Goal: Task Accomplishment & Management: Use online tool/utility

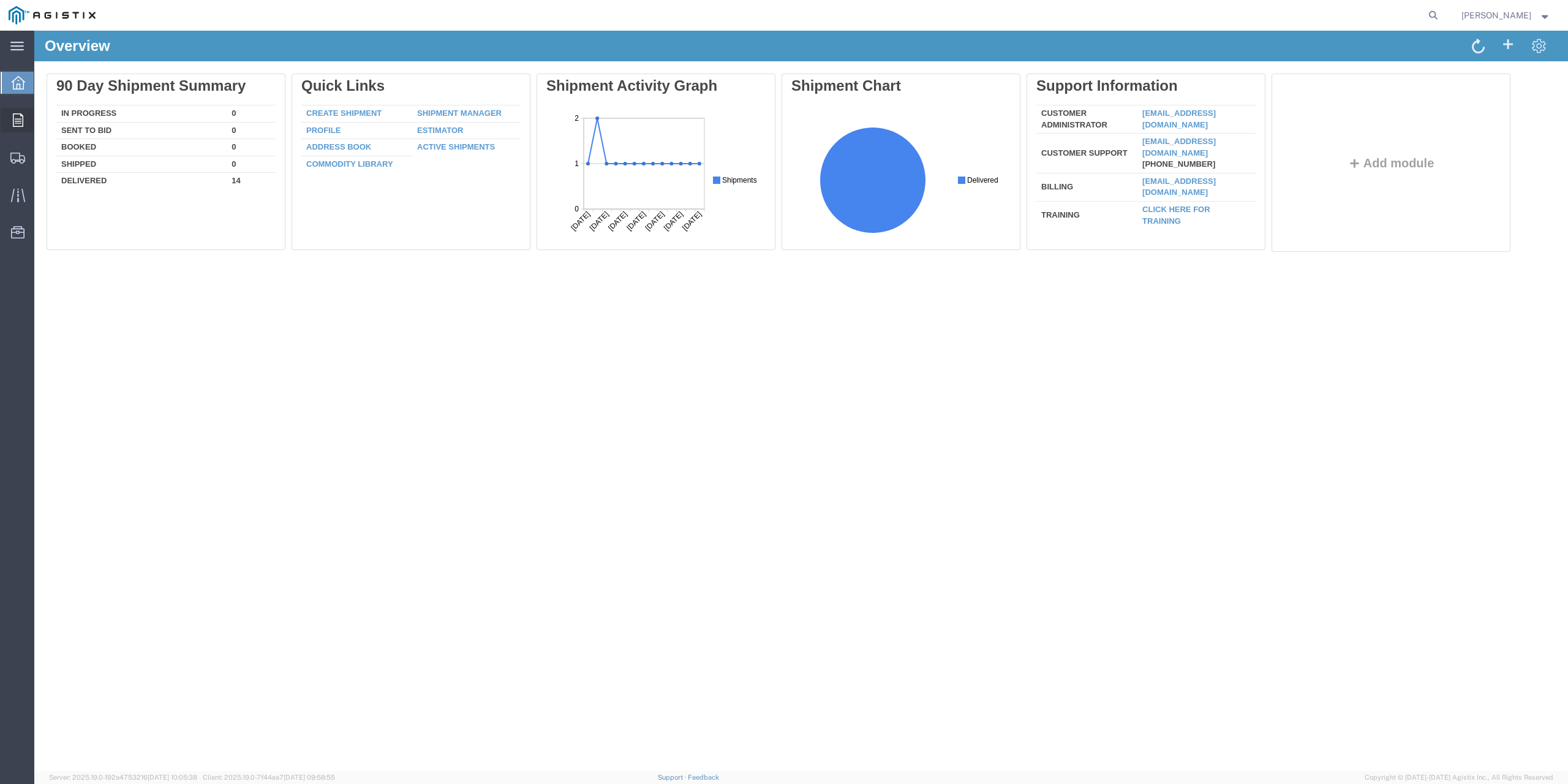
click at [19, 121] on icon at bounding box center [18, 120] width 10 height 14
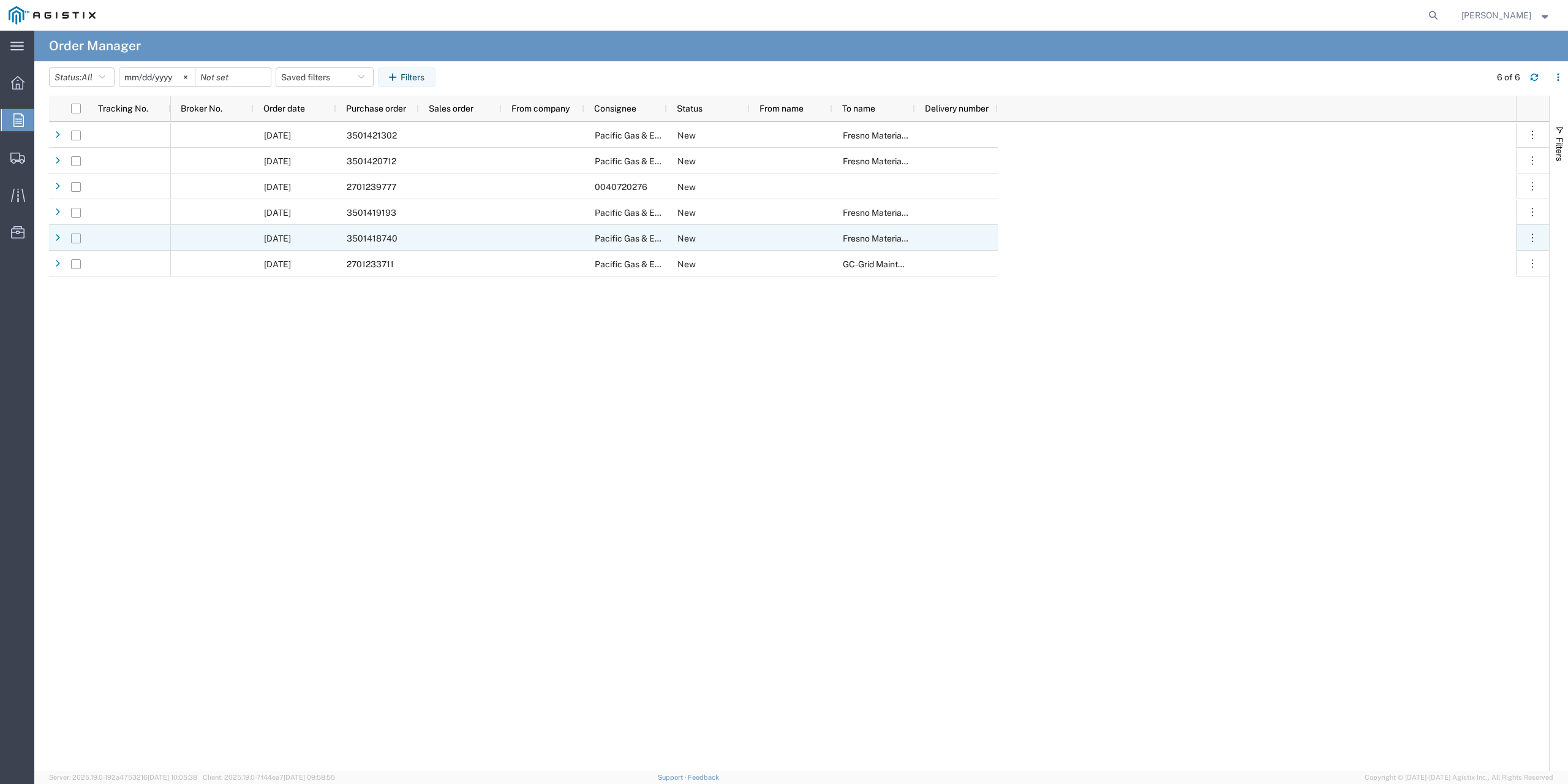
click at [75, 238] on input "Press Space to toggle row selection (unchecked)" at bounding box center [76, 238] width 10 height 10
checkbox input "true"
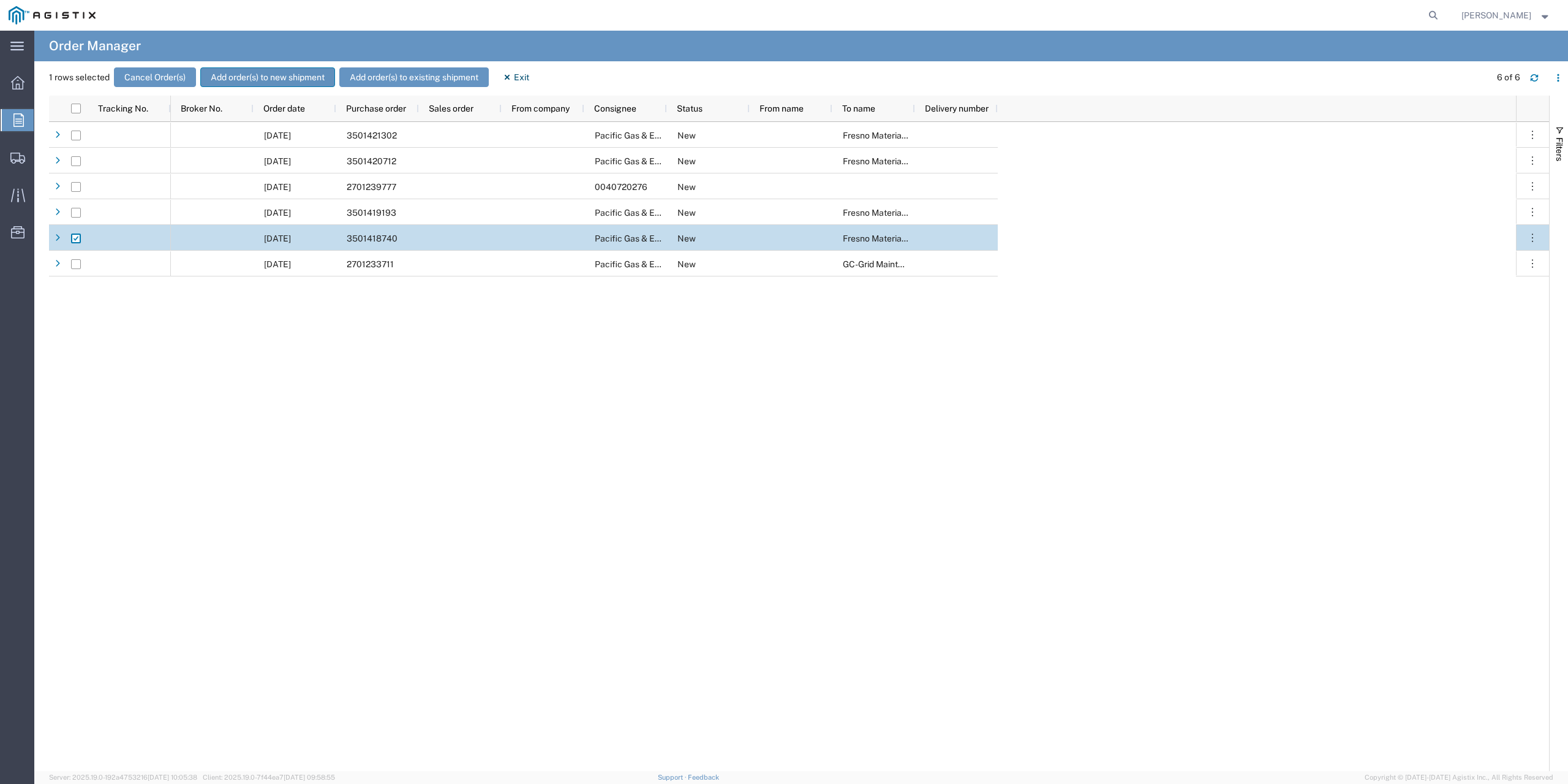
click at [288, 77] on button "Add order(s) to new shipment" at bounding box center [268, 77] width 135 height 20
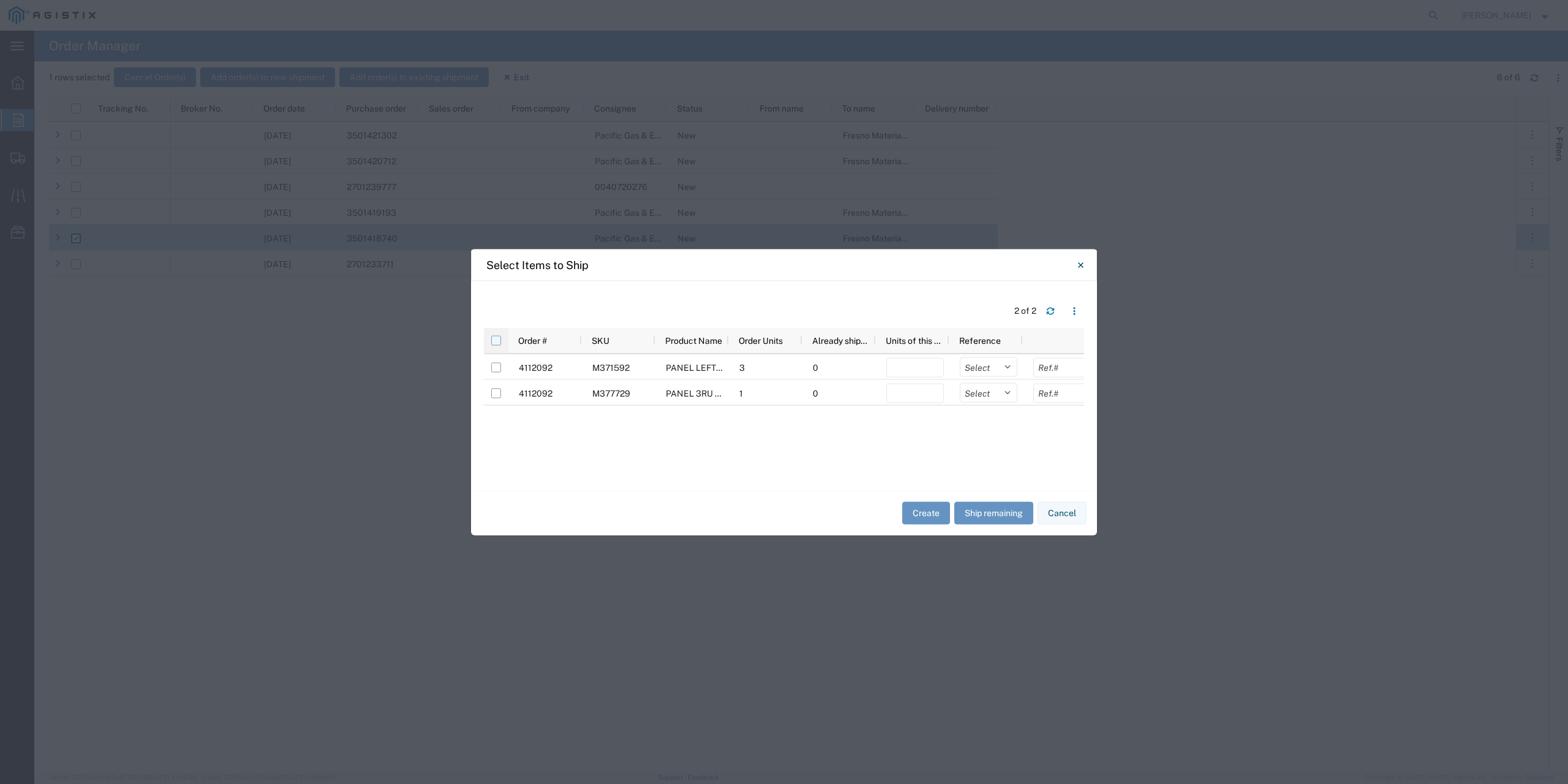
click at [494, 339] on input "checkbox" at bounding box center [496, 340] width 10 height 10
checkbox input "true"
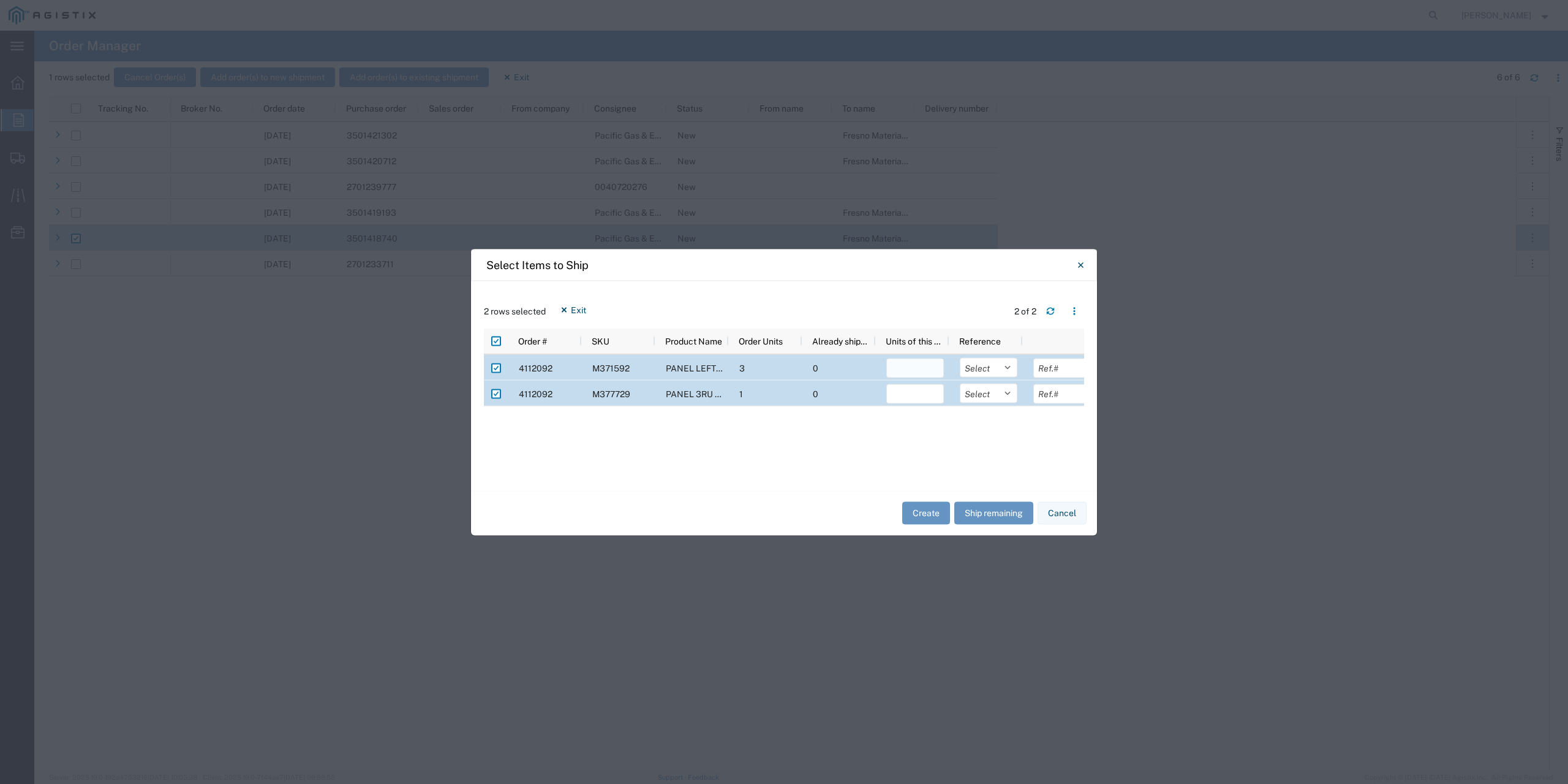
click at [919, 368] on input "number" at bounding box center [915, 368] width 58 height 20
type input "3"
click at [936, 389] on input "number" at bounding box center [915, 393] width 58 height 20
type input "1"
click at [994, 364] on select "Select Purchase Order Delivery Number" at bounding box center [989, 367] width 58 height 20
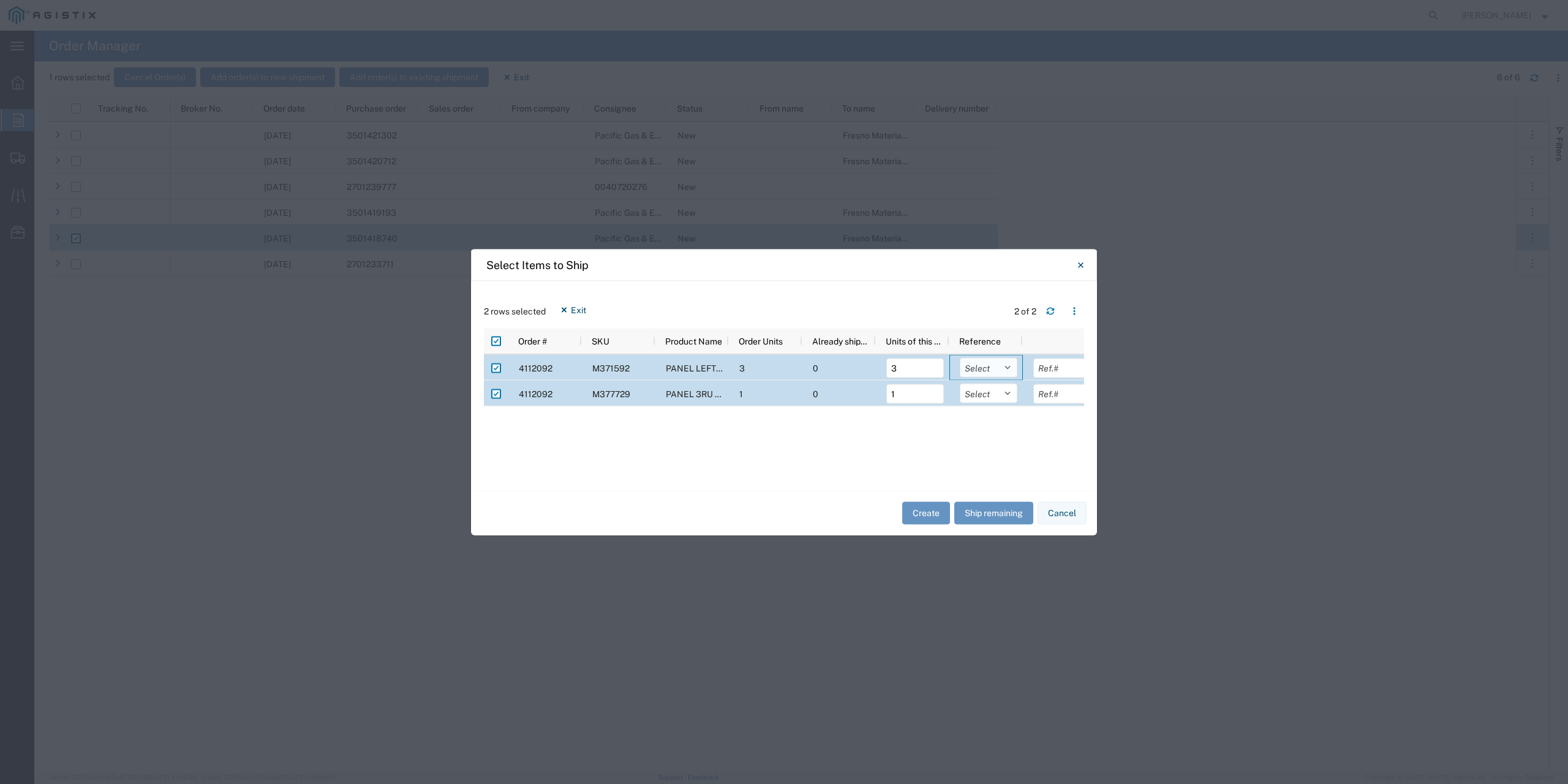
select select "PURCHORD"
click at [960, 357] on select "Select Purchase Order Delivery Number" at bounding box center [989, 367] width 58 height 20
click at [1001, 397] on select "Select Purchase Order Delivery Number" at bounding box center [989, 392] width 58 height 20
select select "PURCHORD"
click at [960, 383] on select "Select Purchase Order Delivery Number" at bounding box center [989, 392] width 58 height 20
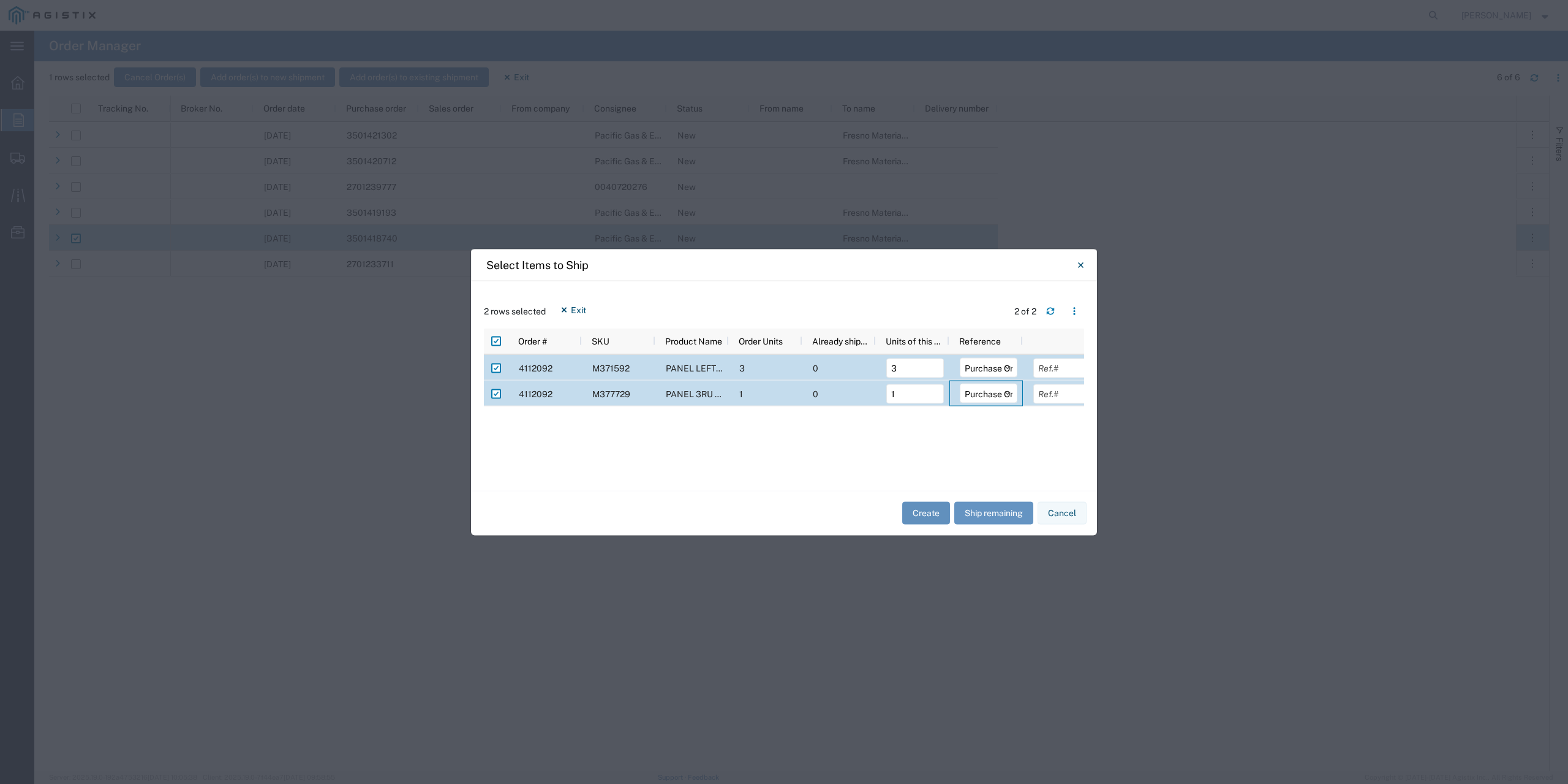
click at [919, 511] on button "Create" at bounding box center [927, 513] width 48 height 22
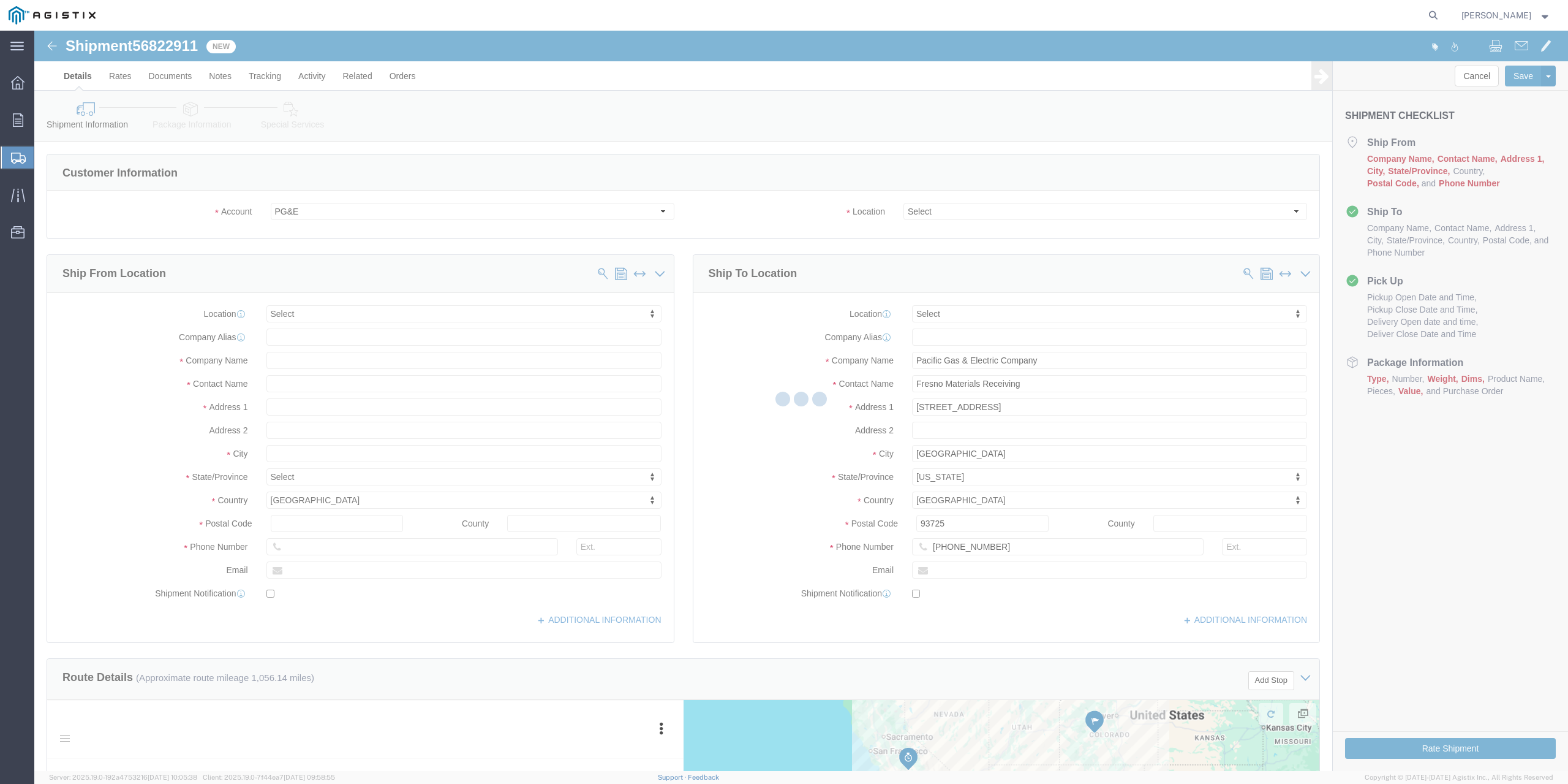
select select
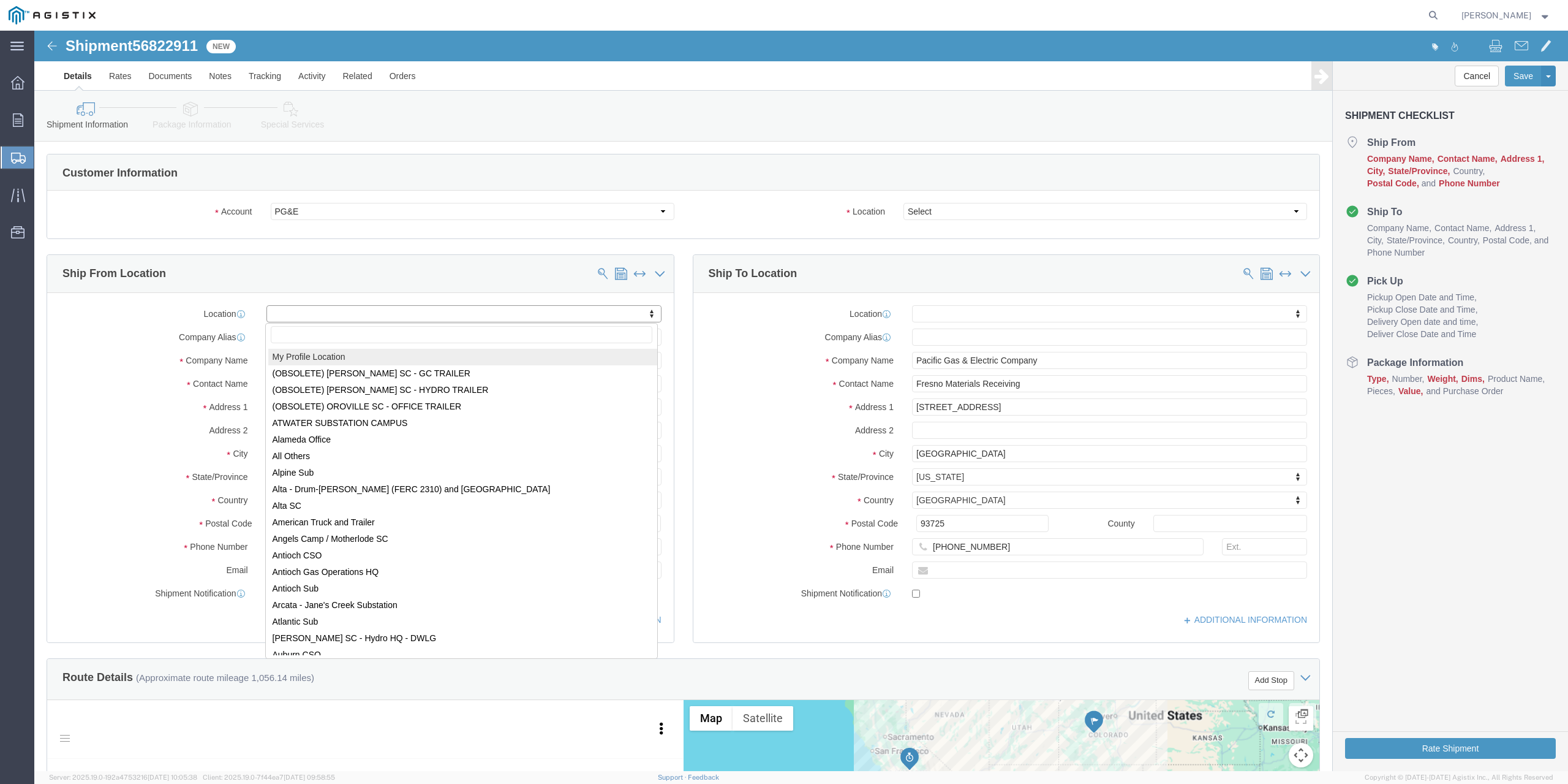
select select "MYPROFILE"
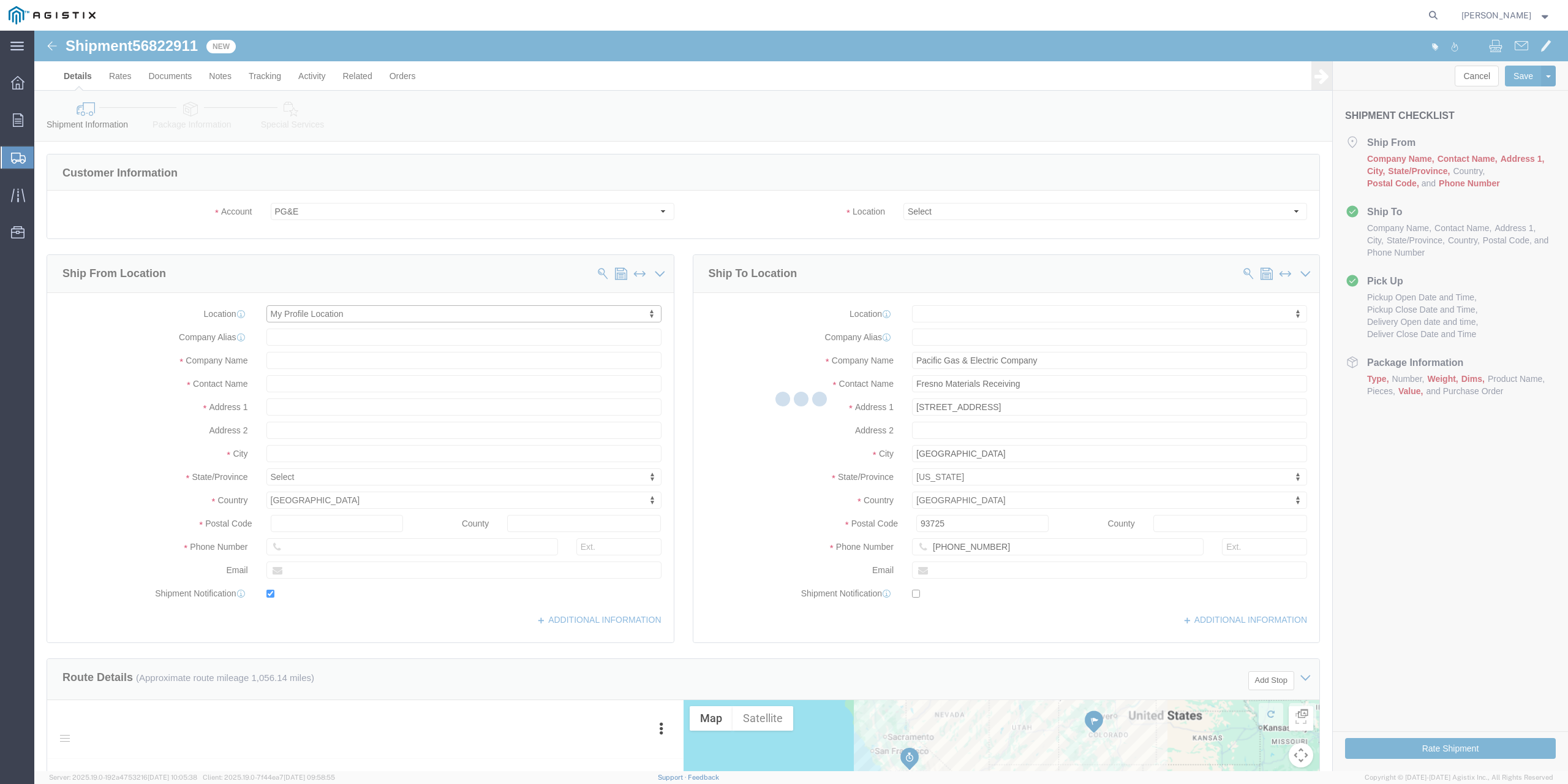
type input "[STREET_ADDRESS]"
type input "95131"
type input "[PHONE_NUMBER]"
type input "[PERSON_NAME][EMAIL_ADDRESS][DOMAIN_NAME]"
checkbox input "true"
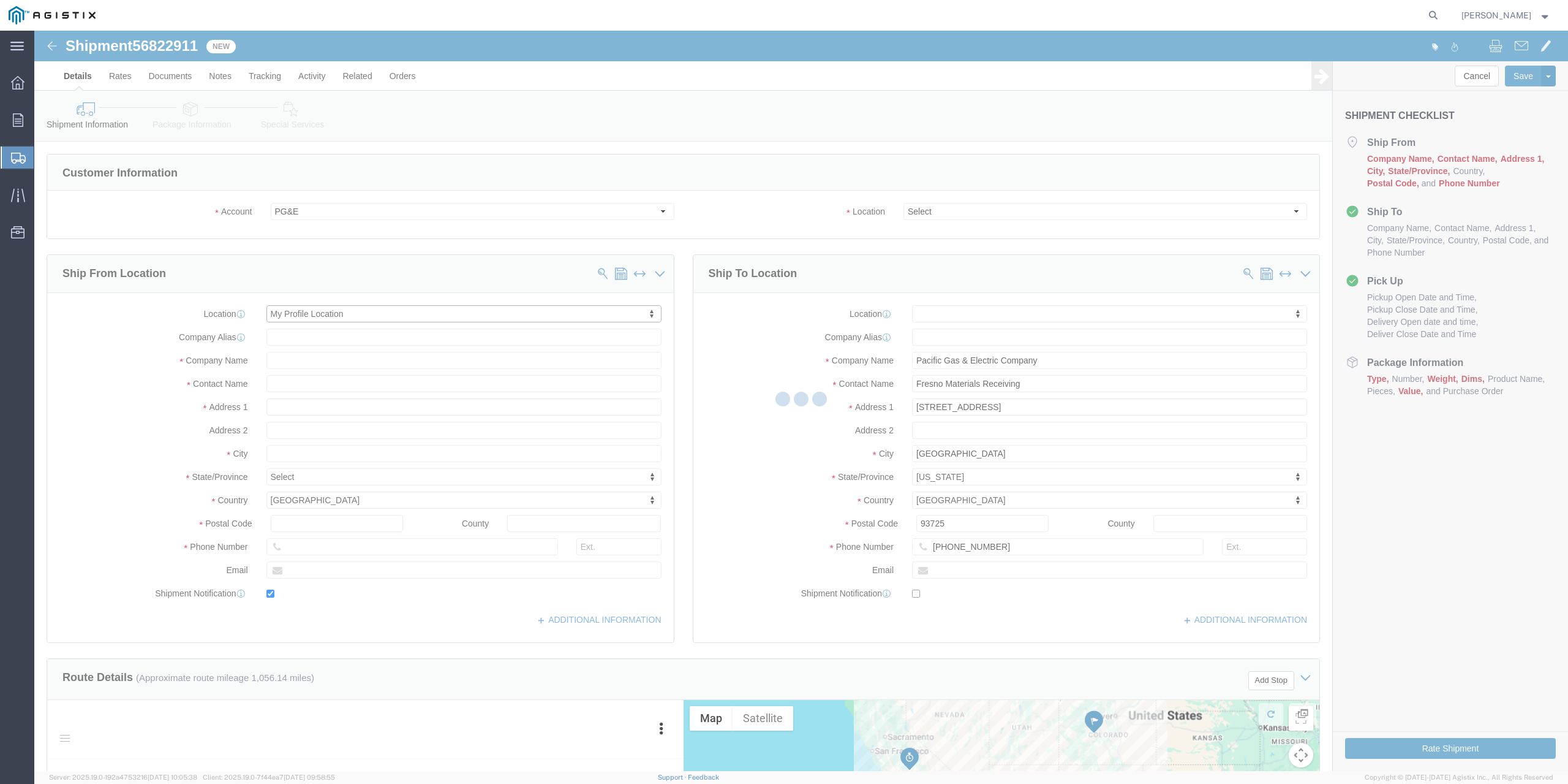
type input "Hardcraft DBA [PERSON_NAME]"
type input "[PERSON_NAME]"
type input "[GEOGRAPHIC_DATA][PERSON_NAME]"
select select "CA"
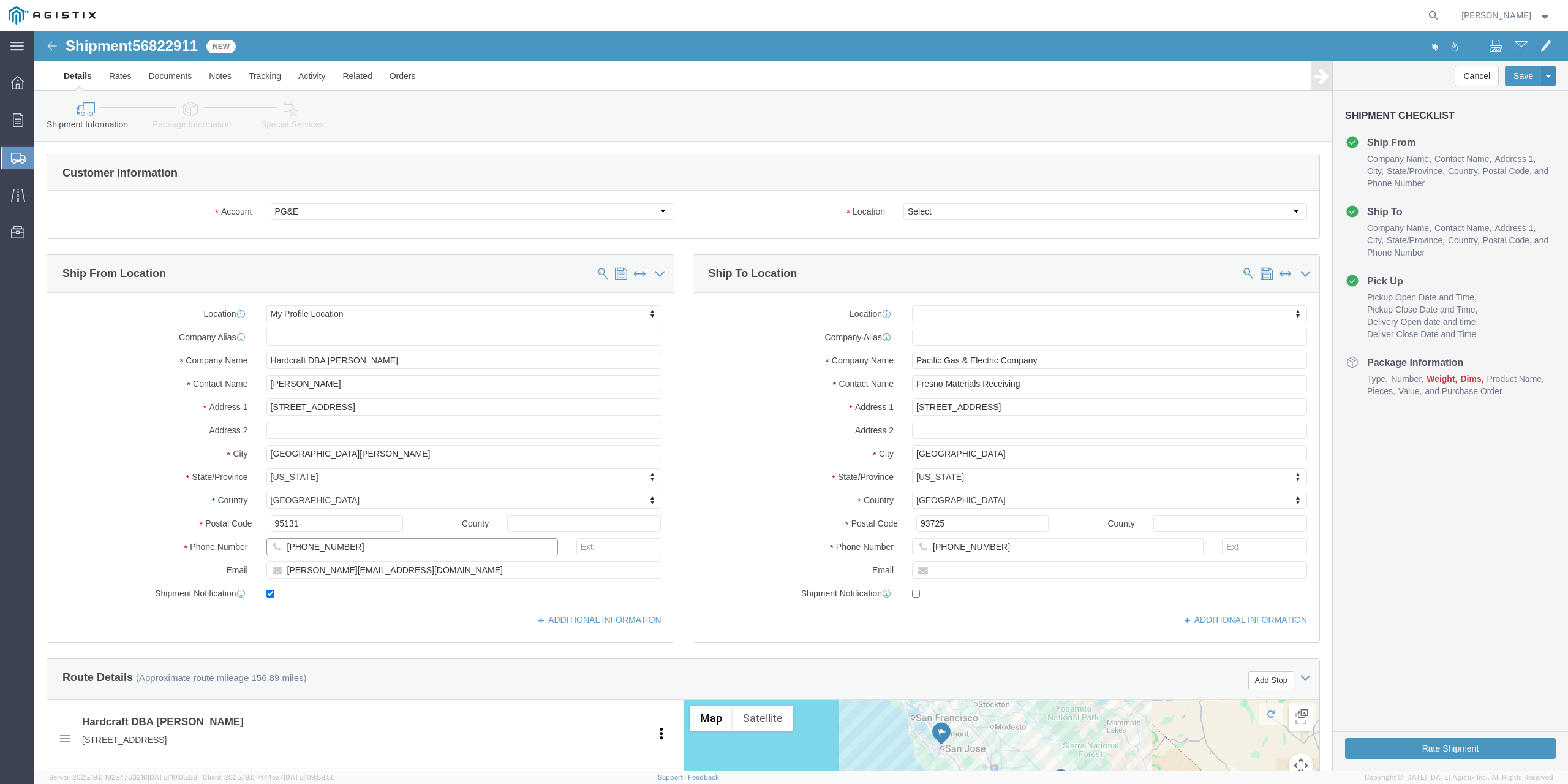
drag, startPoint x: 333, startPoint y: 518, endPoint x: 33, endPoint y: 474, distance: 303.2
click div "Location My Profile Location My Profile Location (OBSOLETE) [GEOGRAPHIC_DATA] S…"
type input "[PHONE_NUMBER]"
click select "Select All Others [GEOGRAPHIC_DATA] [GEOGRAPHIC_DATA] [GEOGRAPHIC_DATA] [GEOGRA…"
select select "19745"
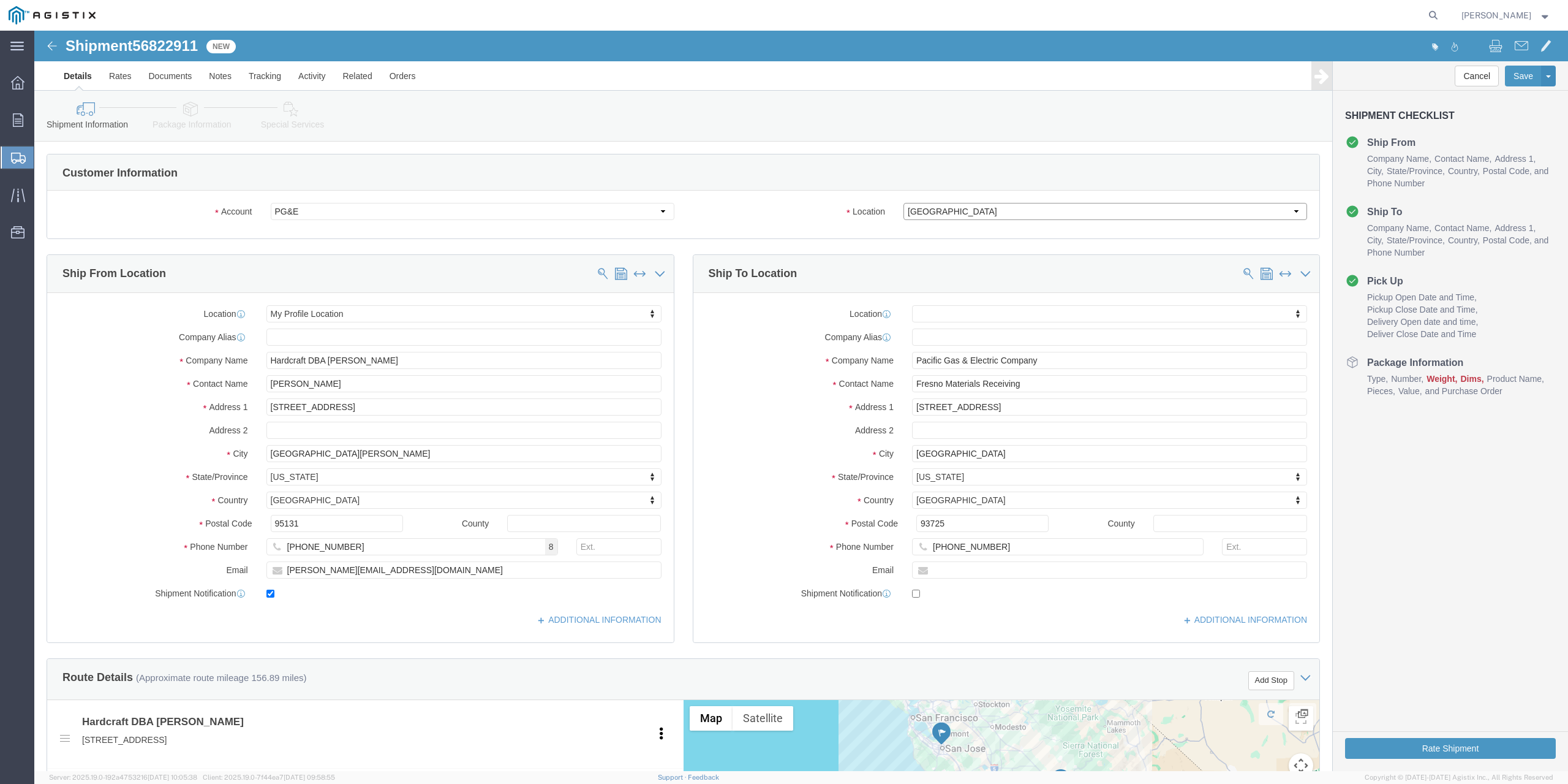
click select "Select All Others [GEOGRAPHIC_DATA] [GEOGRAPHIC_DATA] [GEOGRAPHIC_DATA] [GEOGRA…"
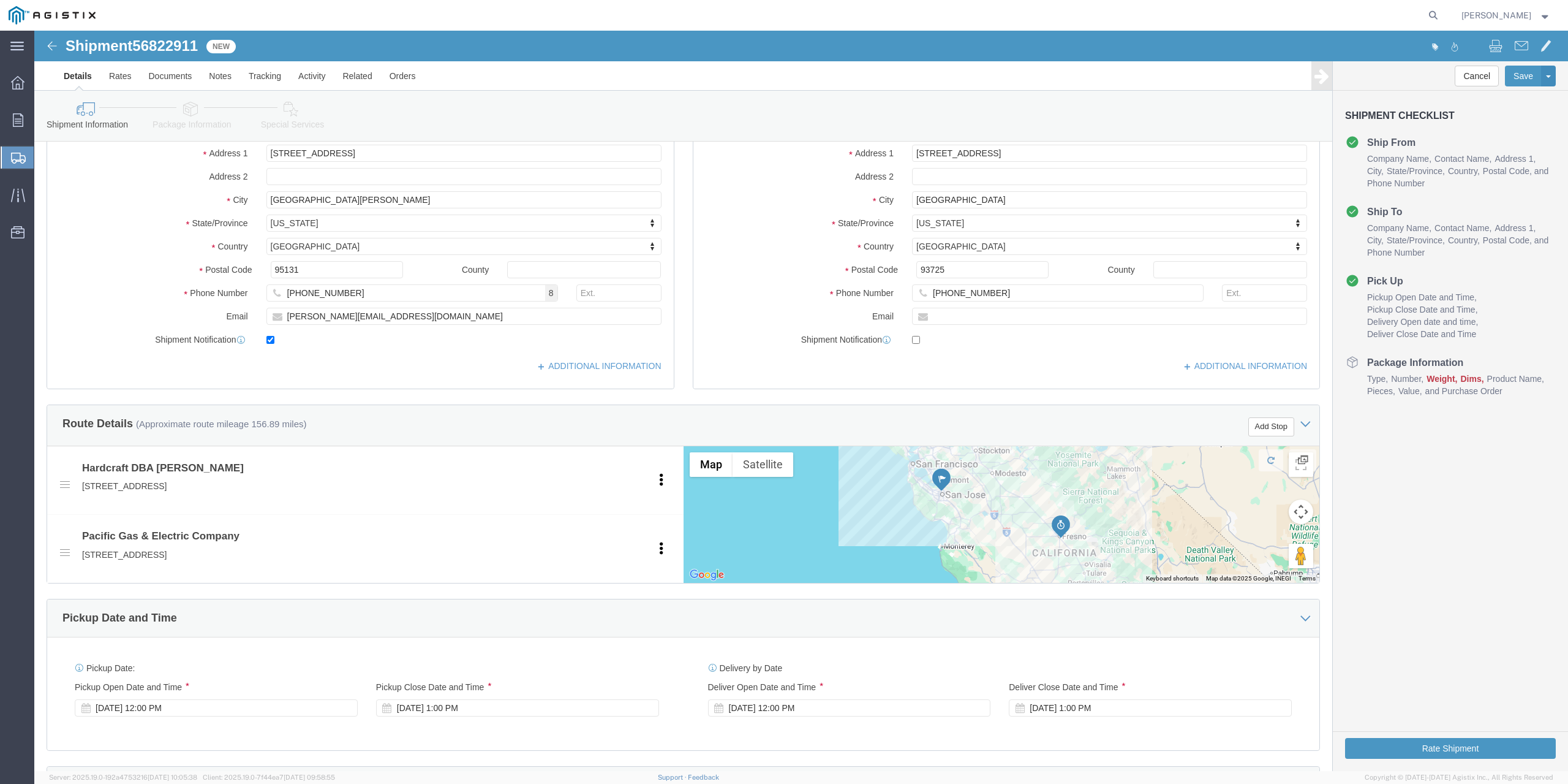
scroll to position [429, 0]
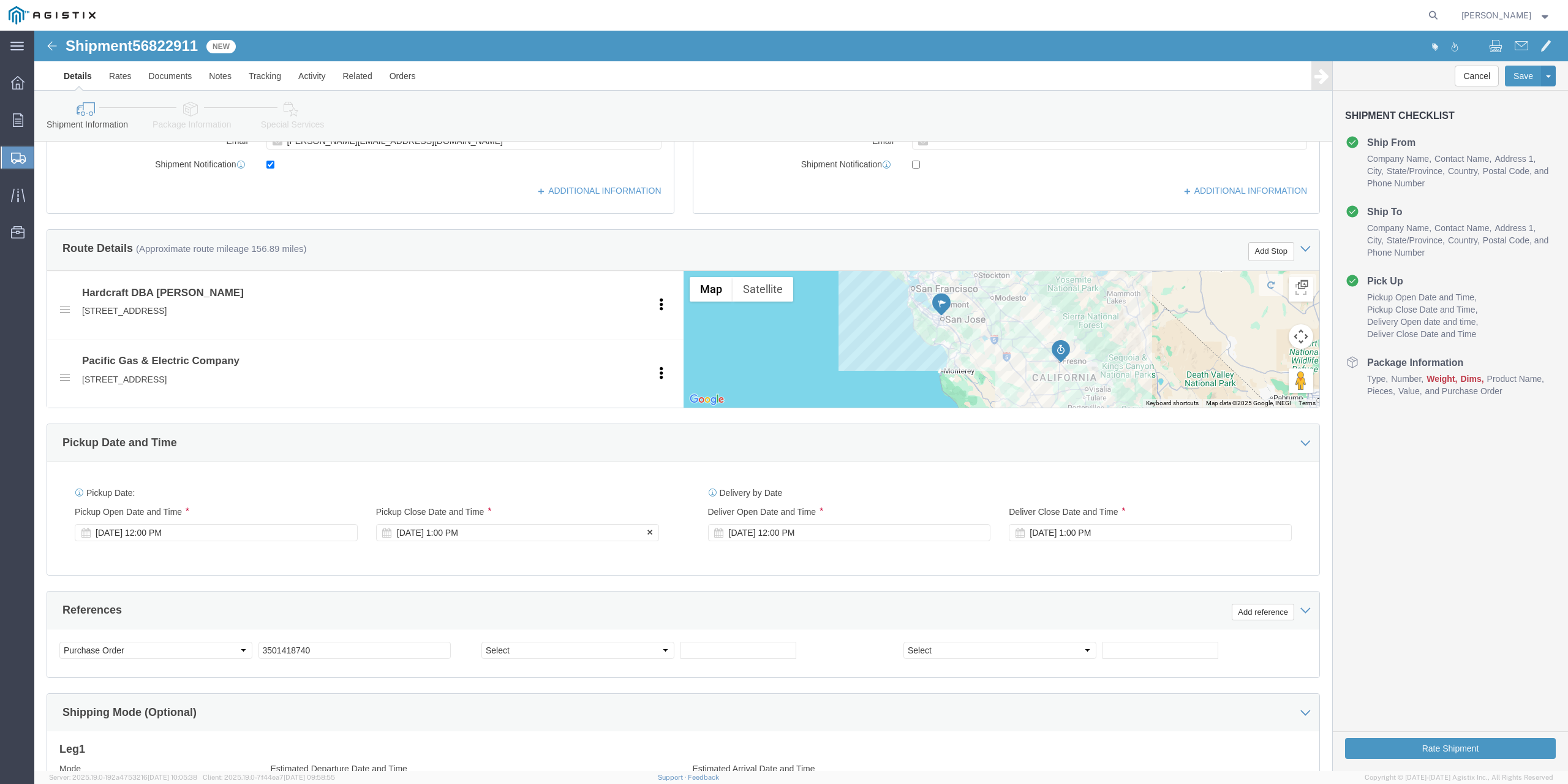
click div "[DATE] 1:00 PM"
type input "4:30 PM"
click button "Apply"
click div "[DATE] 12:00 PM"
click input "12:00 PM"
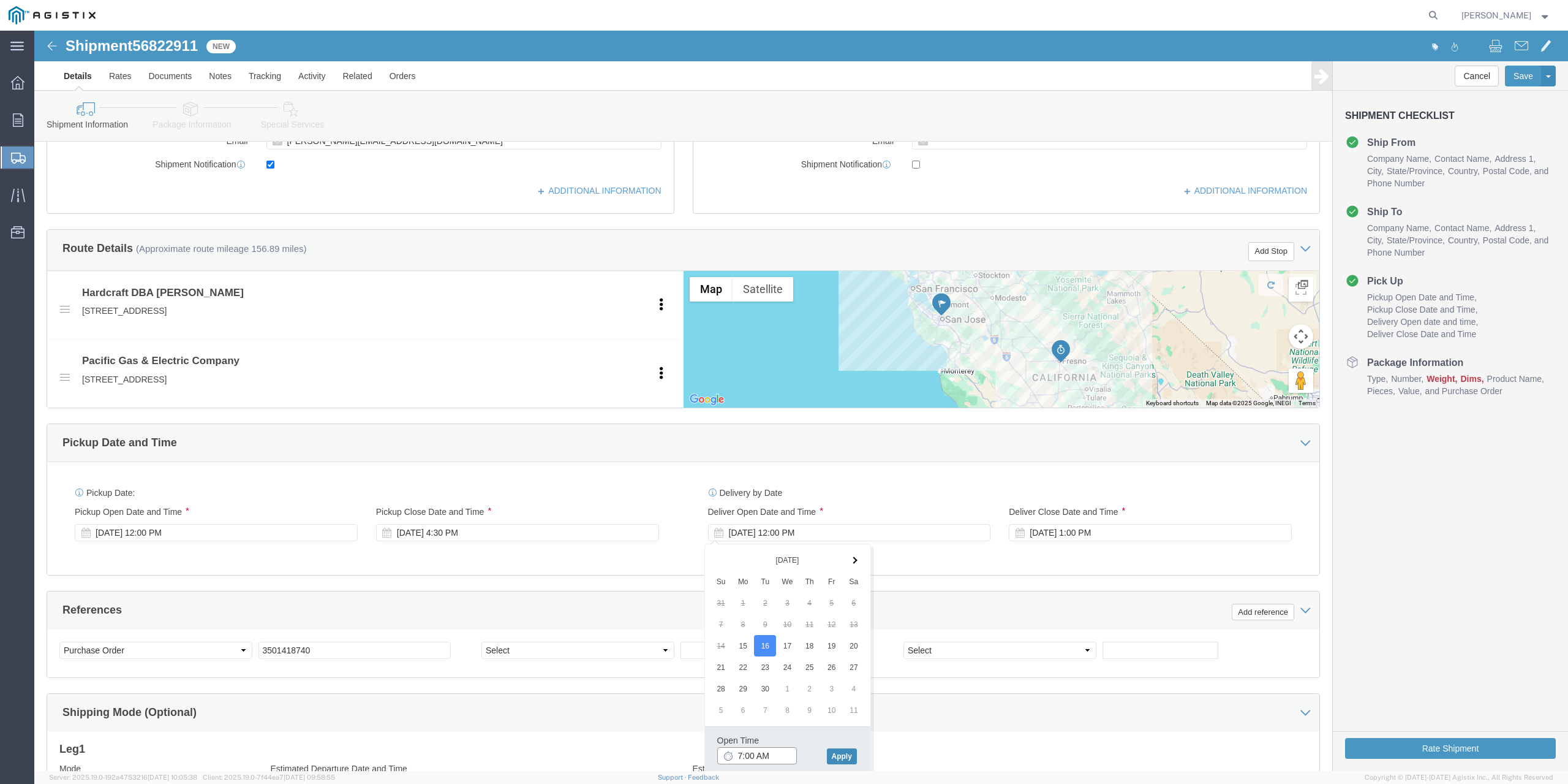
type input "7:00 AM"
click button "Apply"
click div "[DATE] 1:00 PM"
click input "1:00 PM"
type input "12:00 PM"
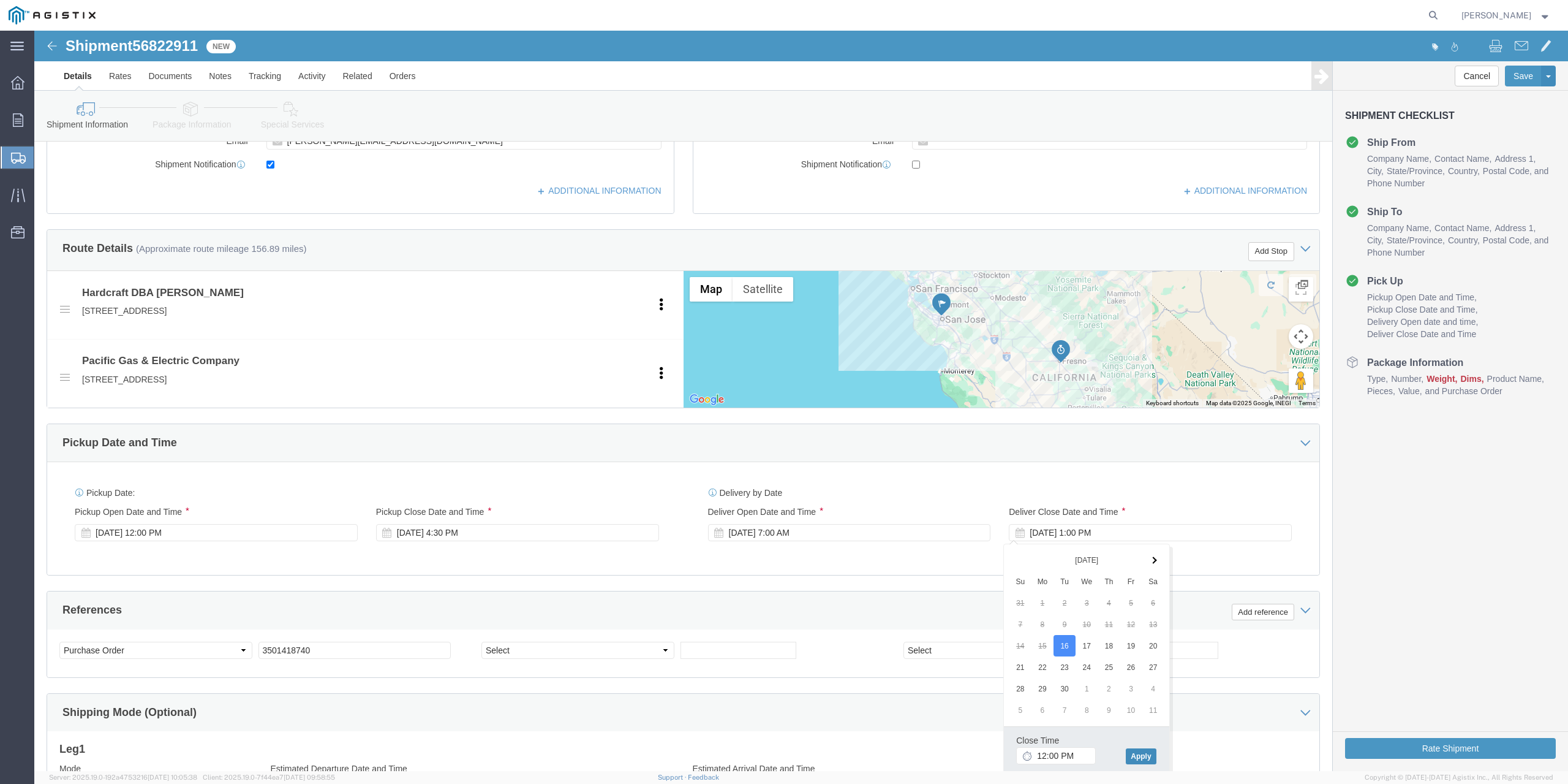
click button "Apply"
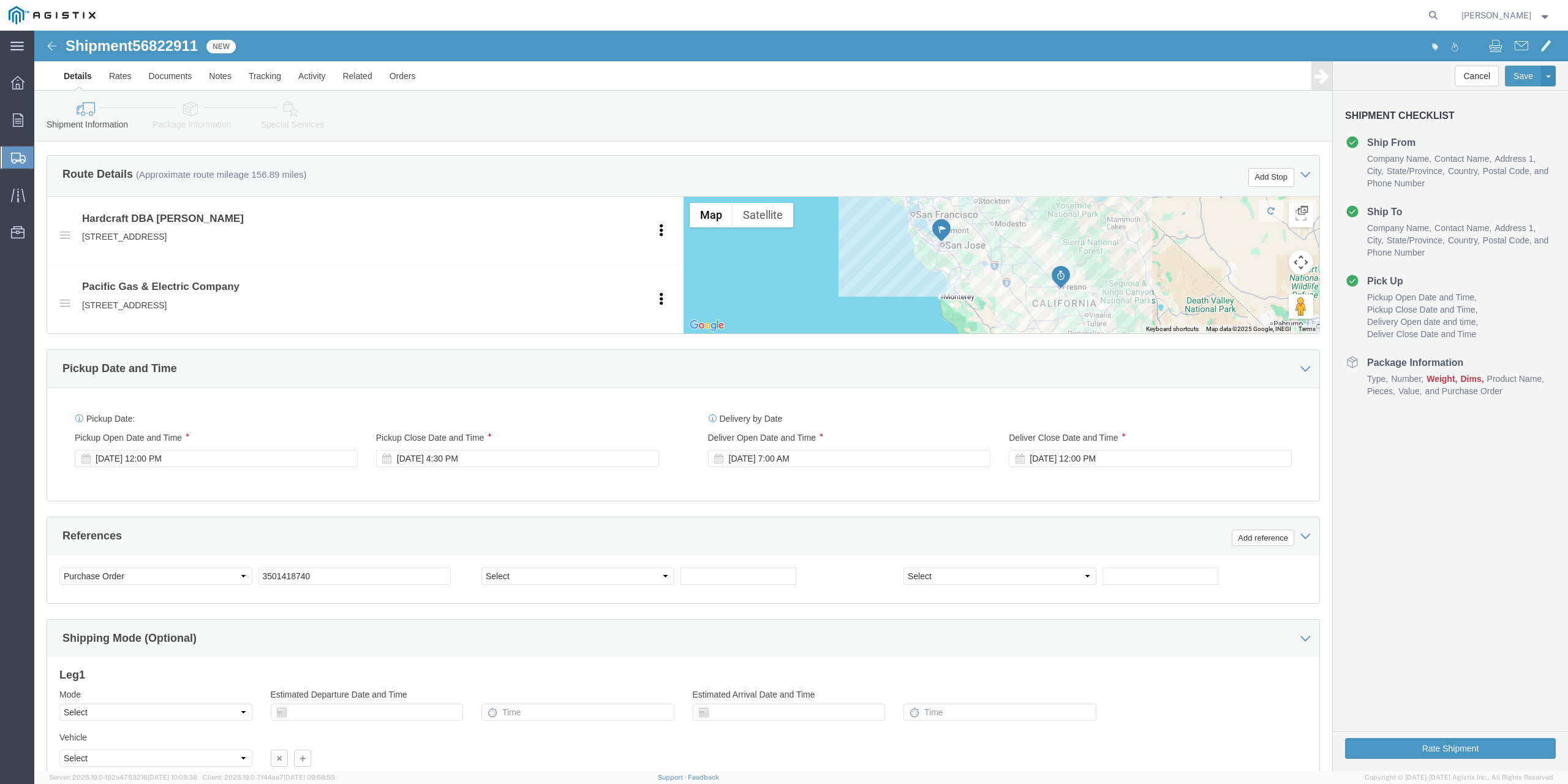
scroll to position [607, 0]
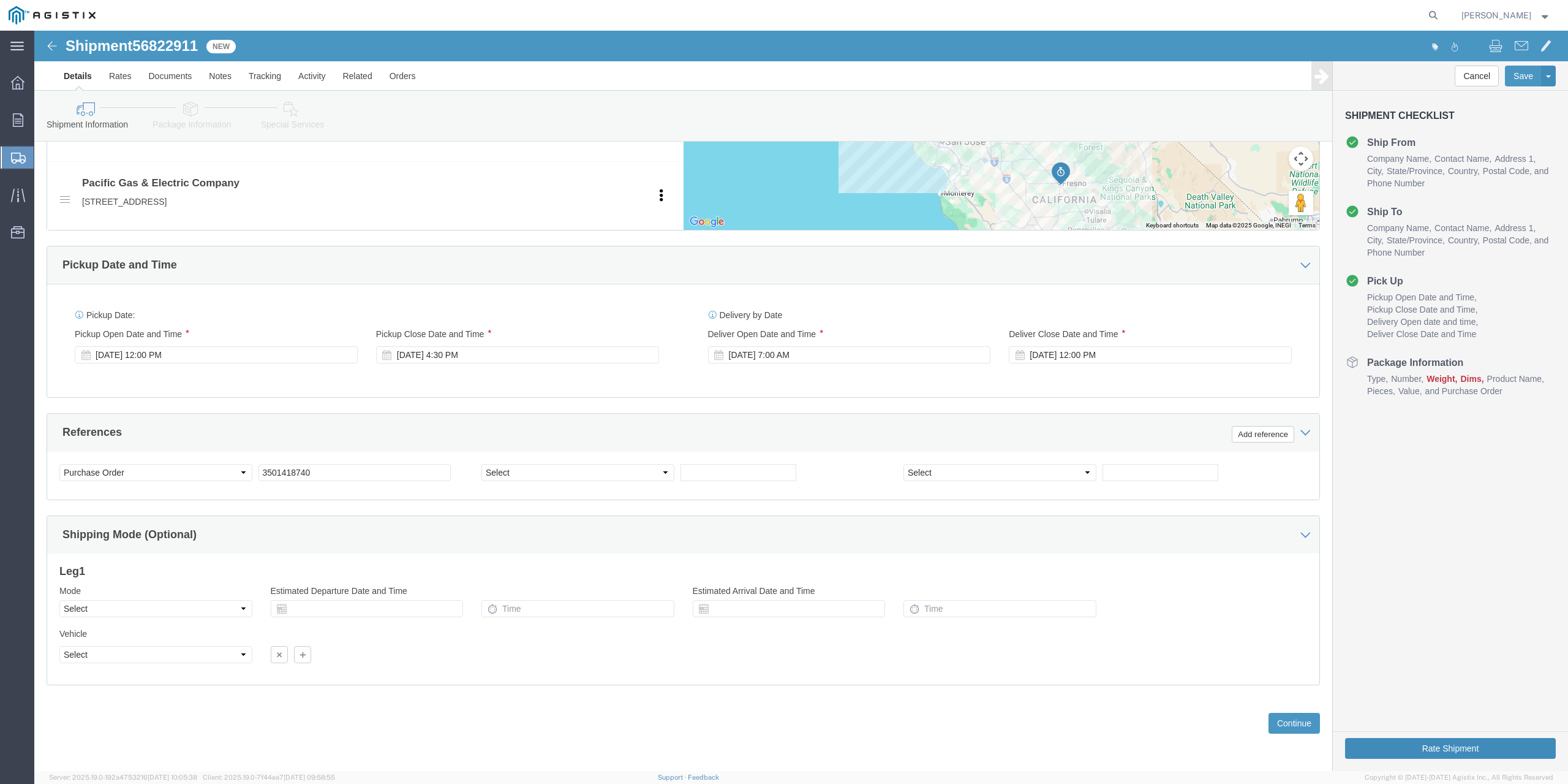
click button "Rate Shipment"
click button "Continue"
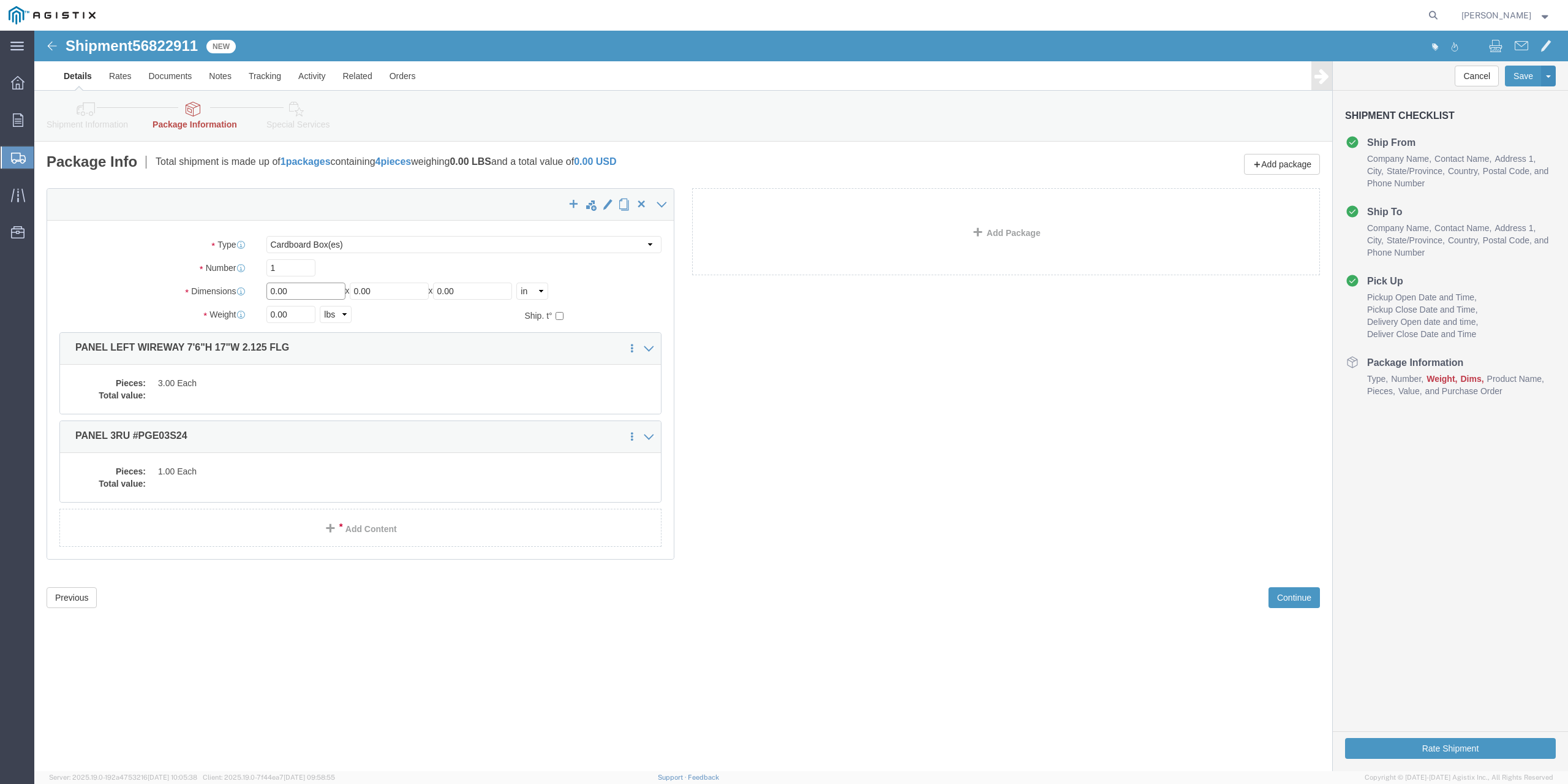
drag, startPoint x: 275, startPoint y: 261, endPoint x: -34, endPoint y: 179, distance: 319.7
click html "Shipment 56822911 New Details Rates Documents Notes Tracking Activity Related O…"
type input "94"
type input "48"
type input "12"
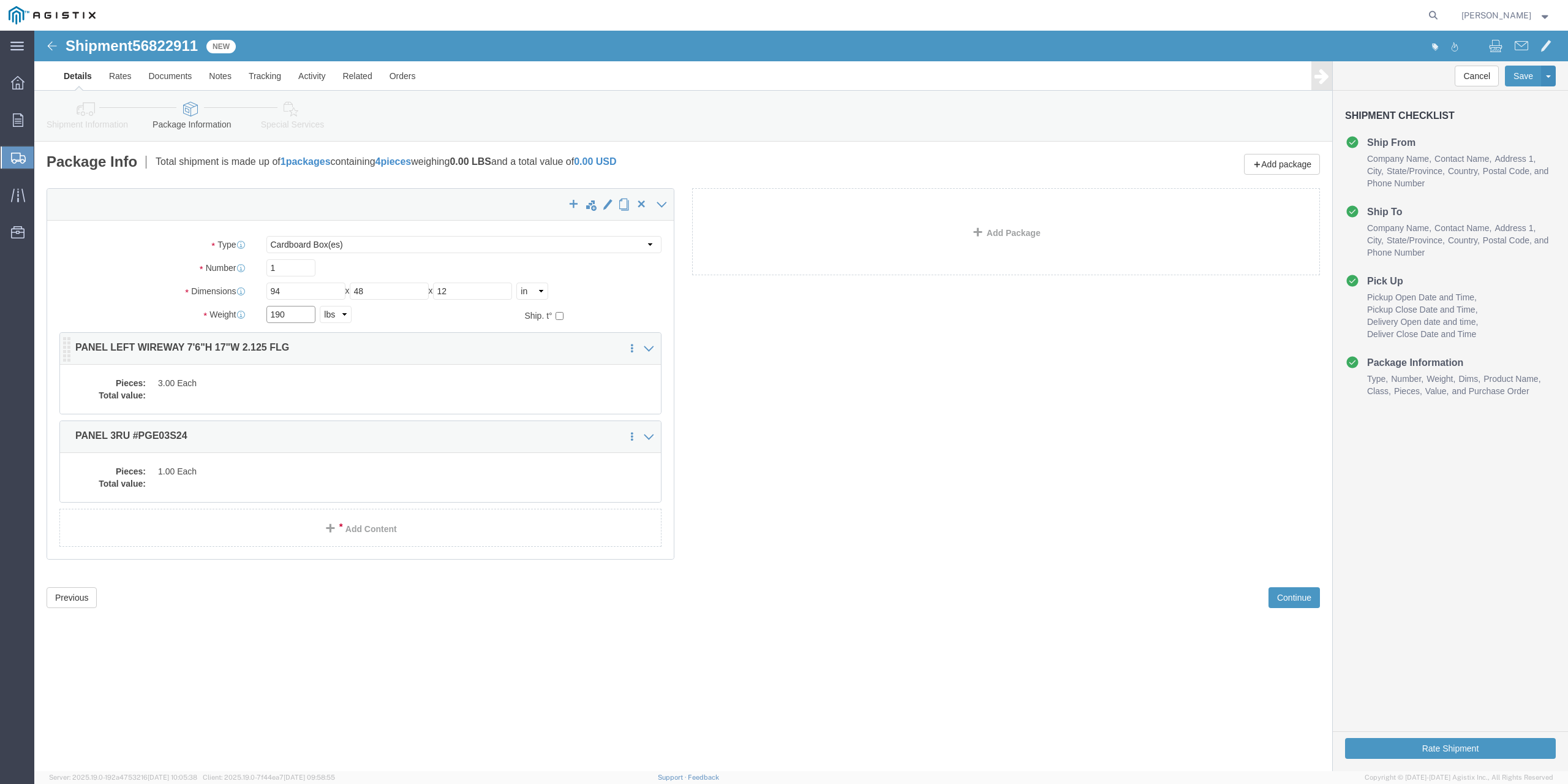
type input "190"
click dd "3.00 Each"
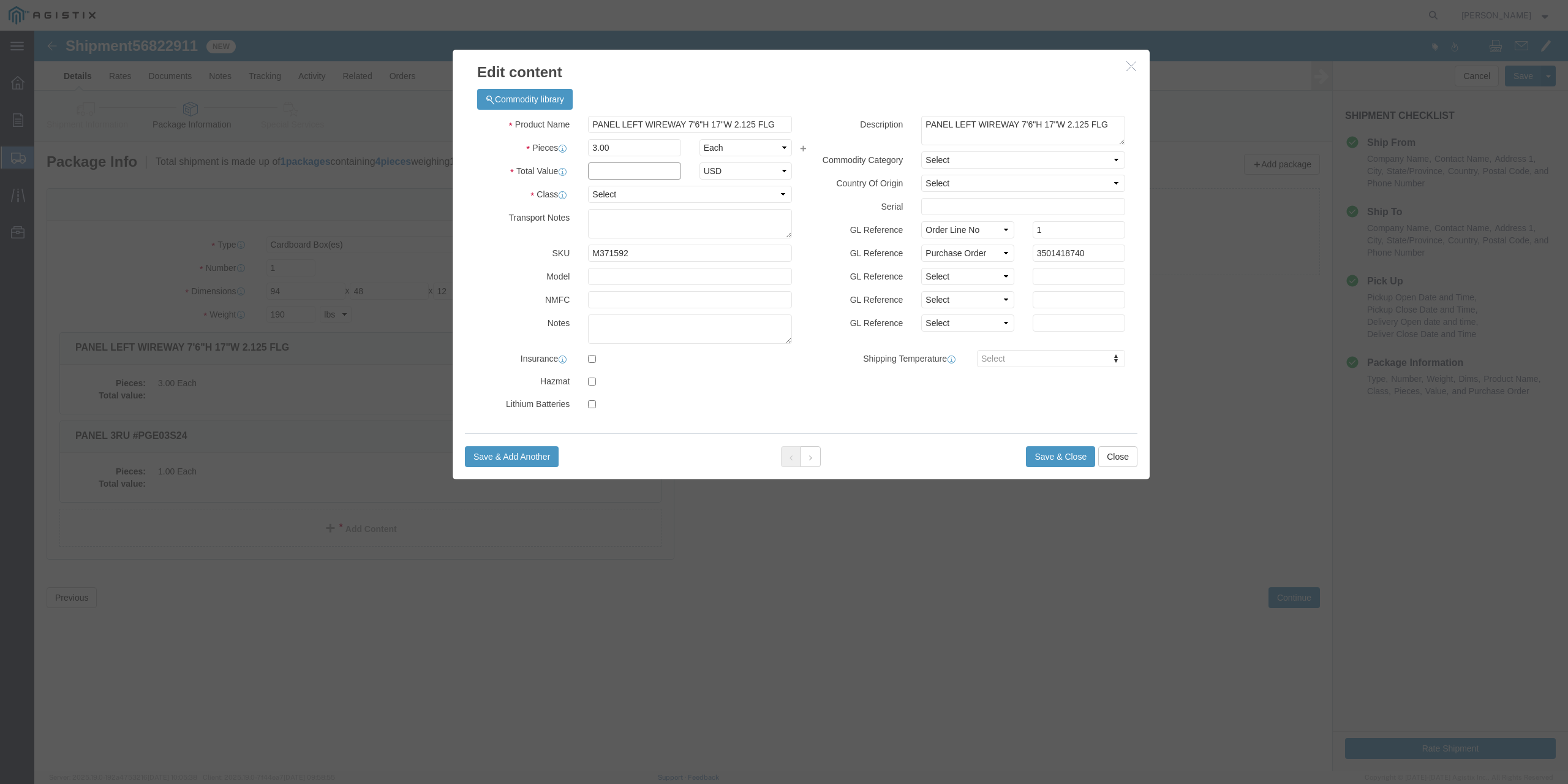
click input "text"
type input "1"
click select "Select 50 55 60 65 70 85 92.5 100 125 175 250 300 400"
select select "70"
click select "Select 50 55 60 65 70 85 92.5 100 125 175 250 300 400"
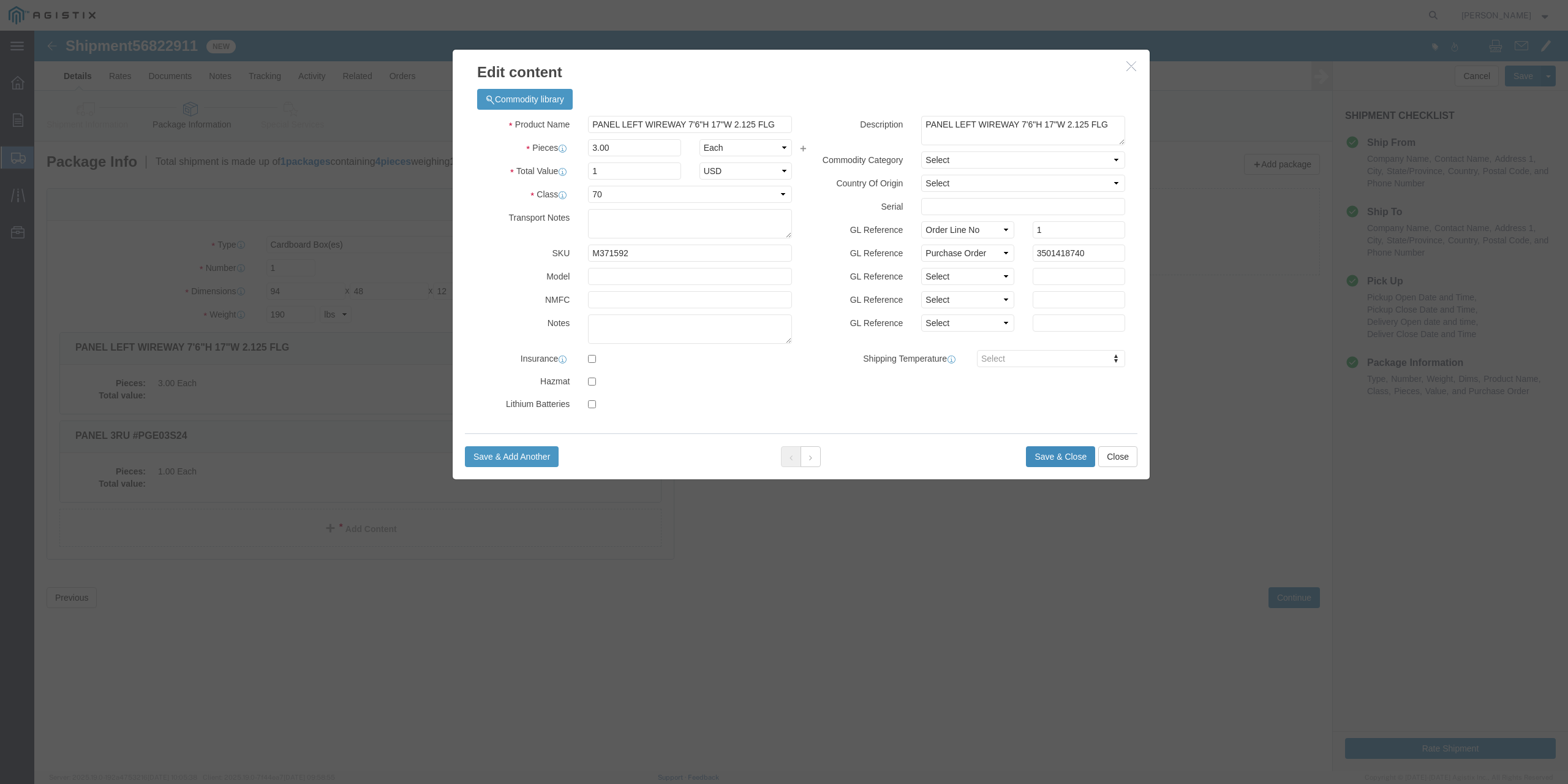
click button "Save & Close"
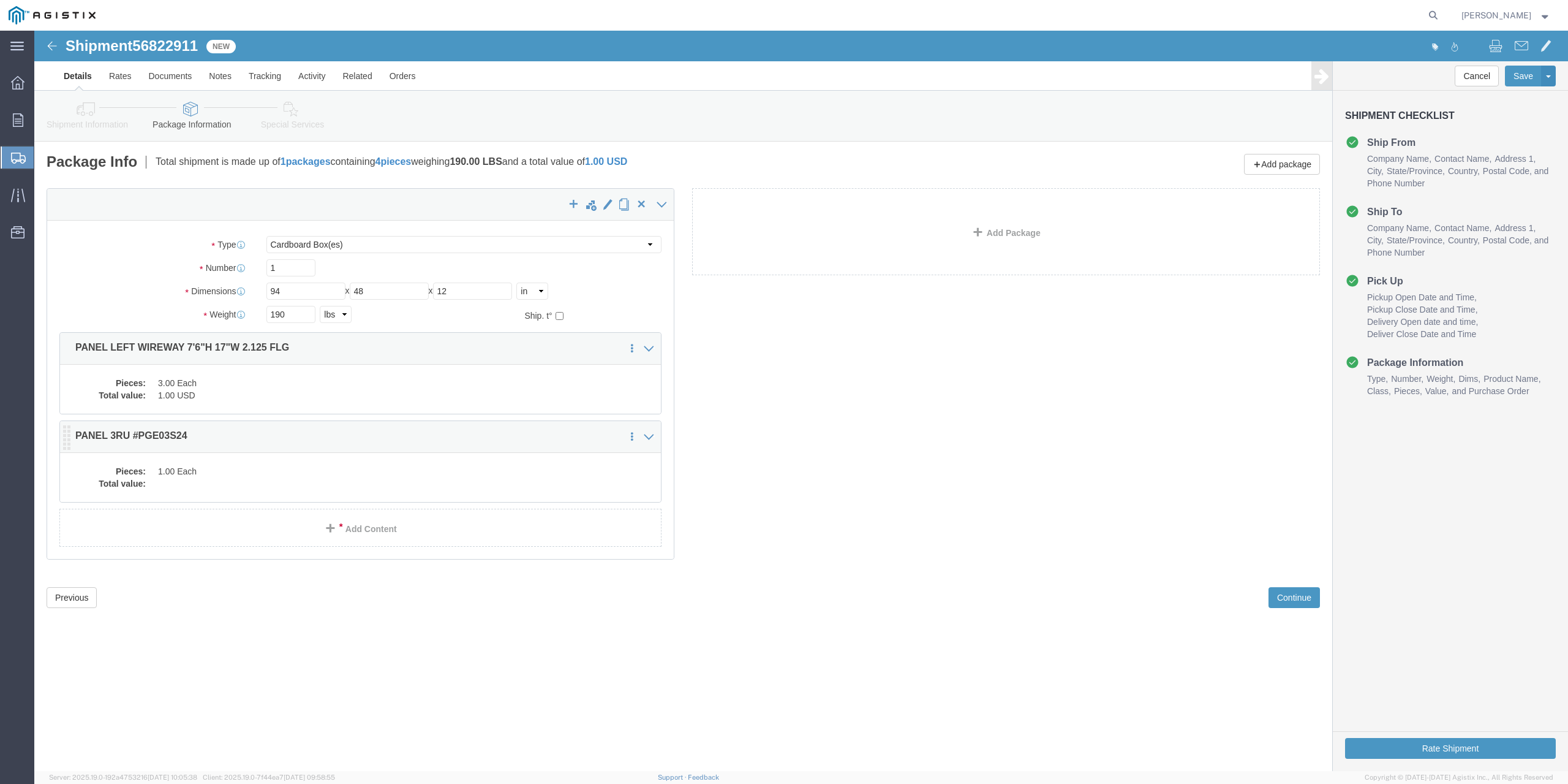
click dd "1.00 Each"
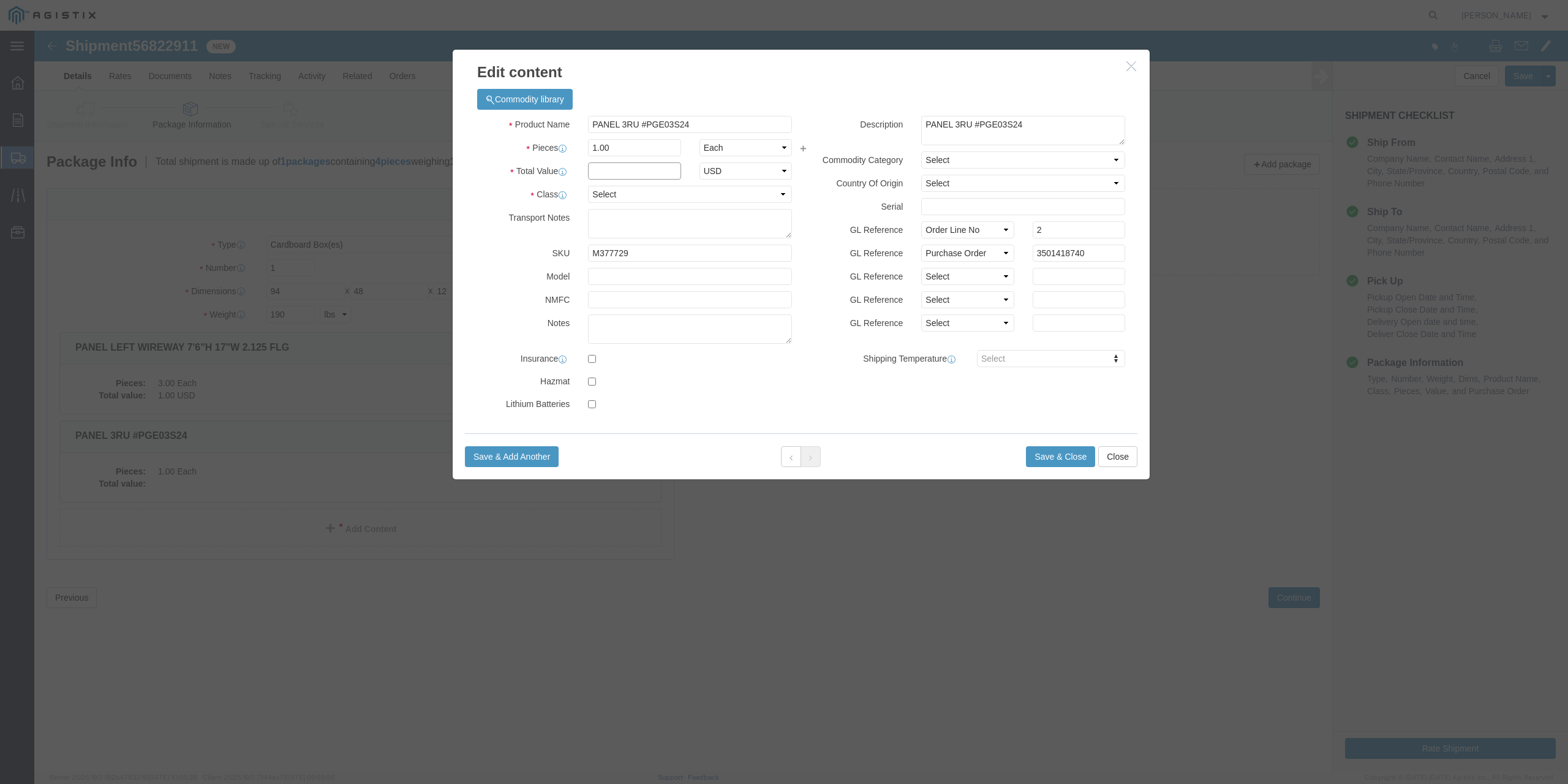
click input "text"
type input "1"
click select "Select 50 55 60 65 70 85 92.5 100 125 175 250 300 400"
select select "70"
click select "Select 50 55 60 65 70 85 92.5 100 125 175 250 300 400"
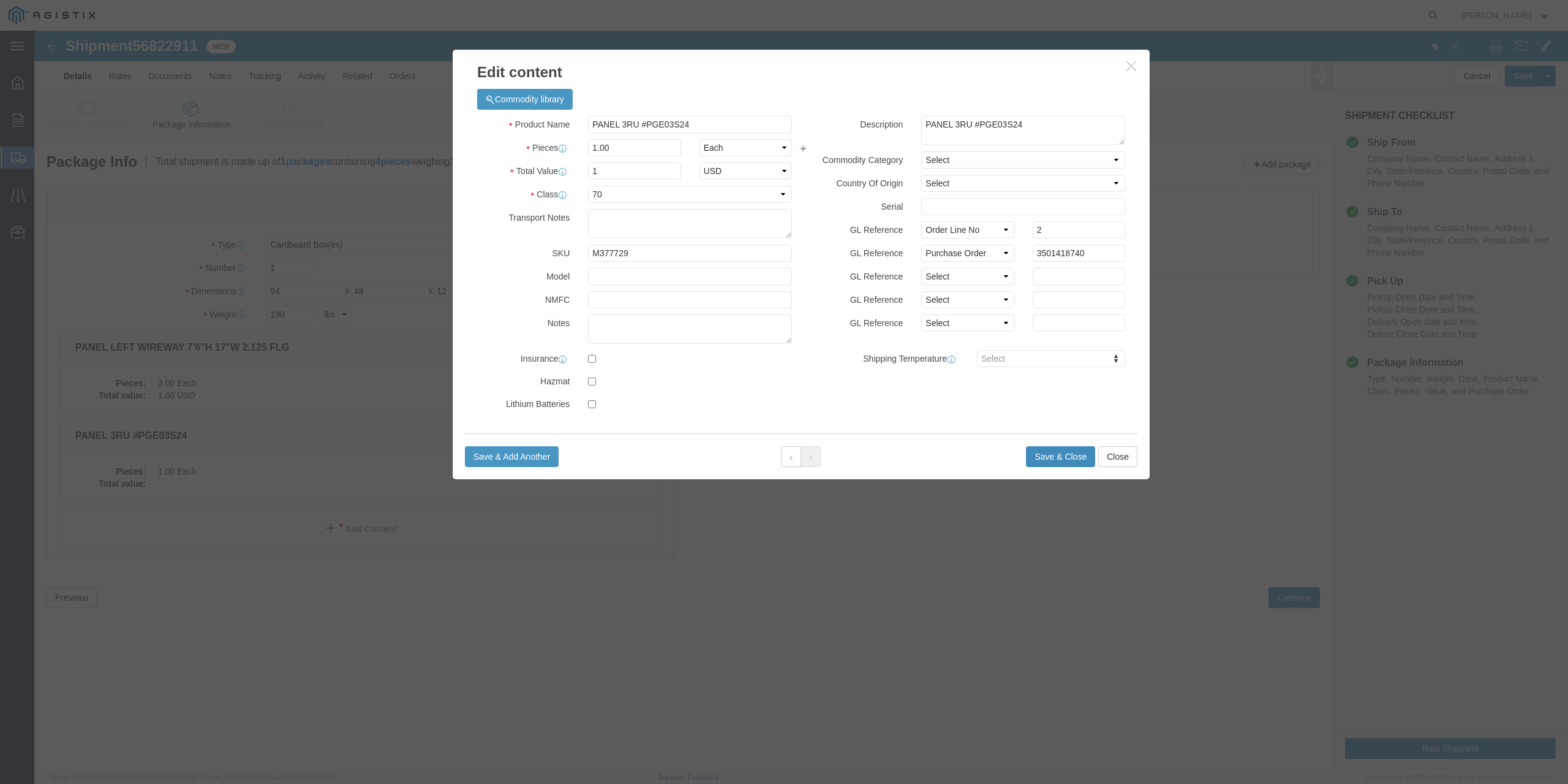
click button "Save & Close"
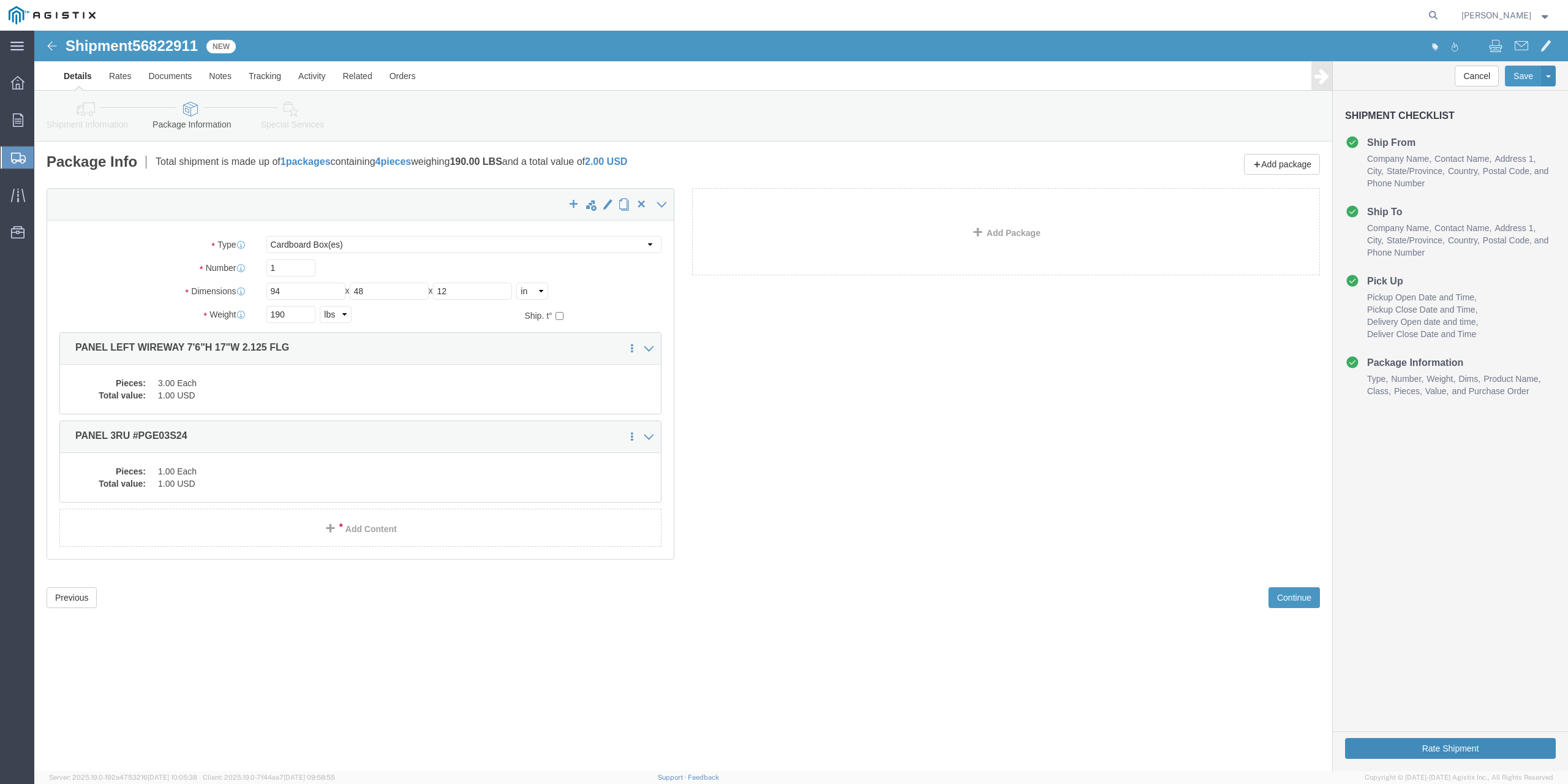
click button "Rate Shipment"
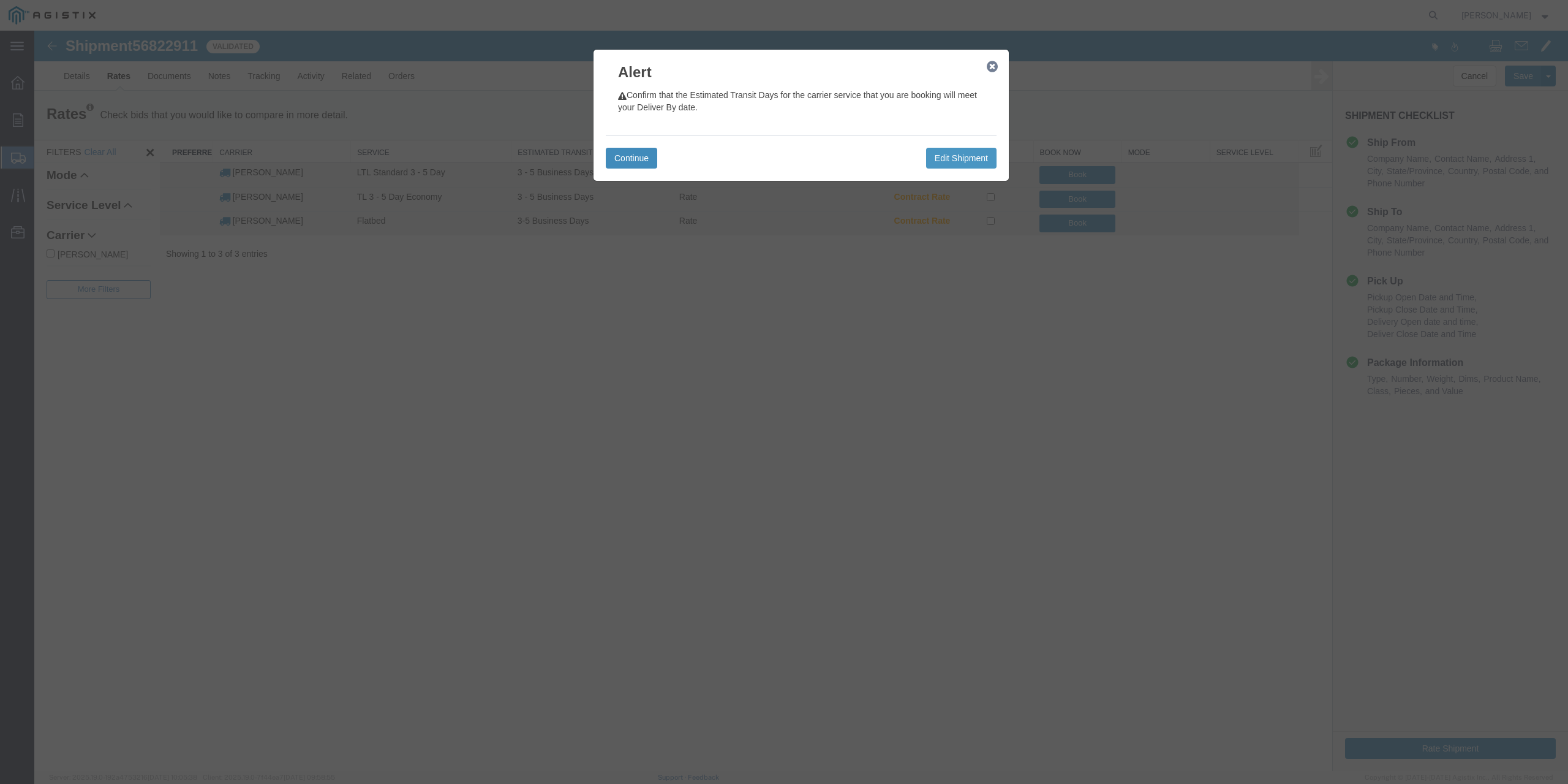
click at [634, 157] on button "Continue" at bounding box center [631, 158] width 51 height 21
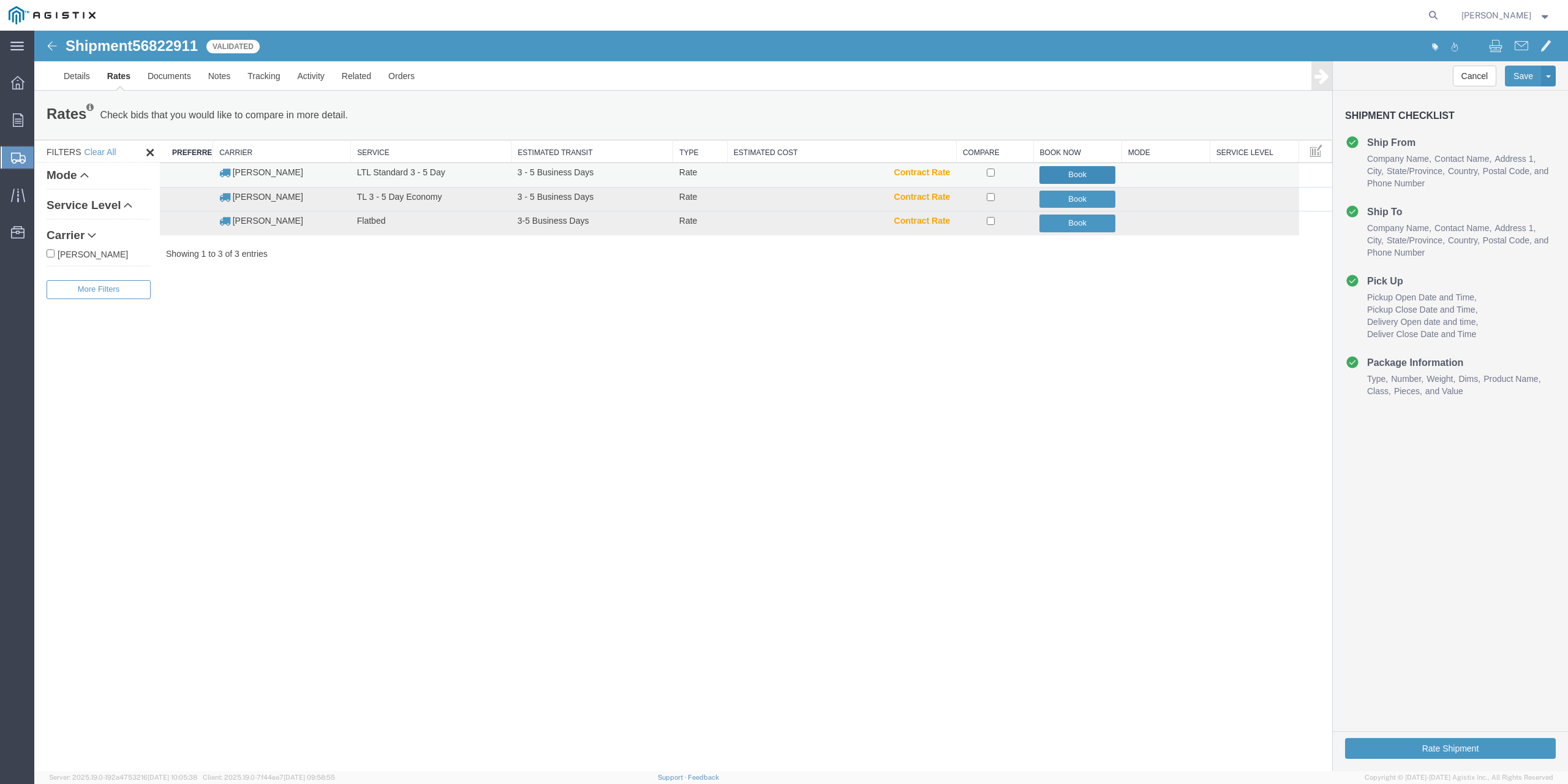
click at [1086, 170] on button "Book" at bounding box center [1077, 175] width 76 height 18
